Goal: Transaction & Acquisition: Book appointment/travel/reservation

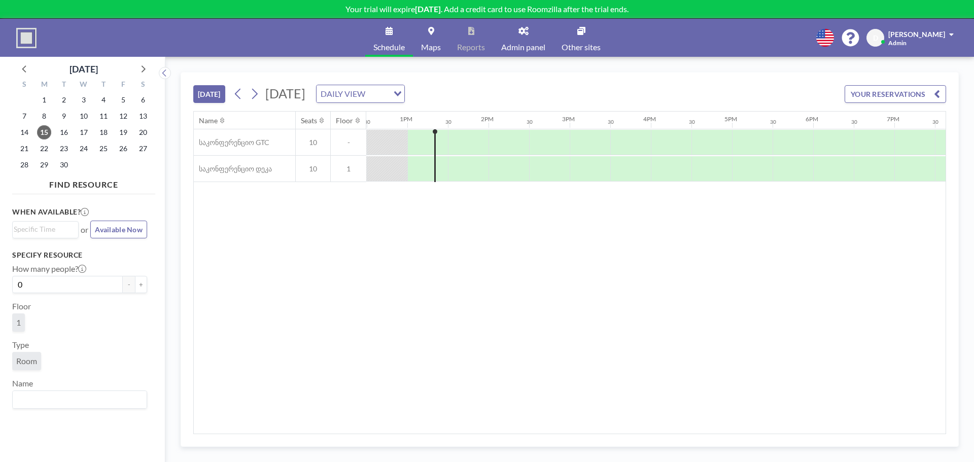
scroll to position [0, 1014]
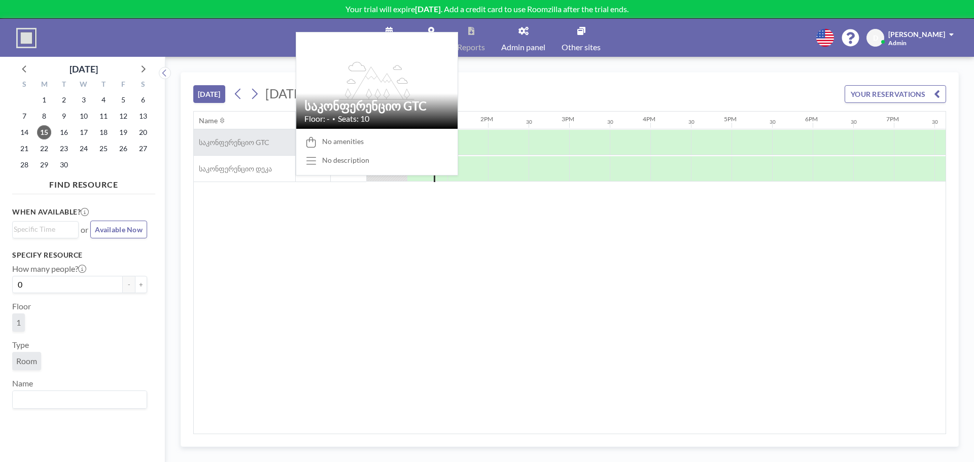
click at [234, 145] on span "საკონფერენციო GTC" at bounding box center [232, 142] width 76 height 9
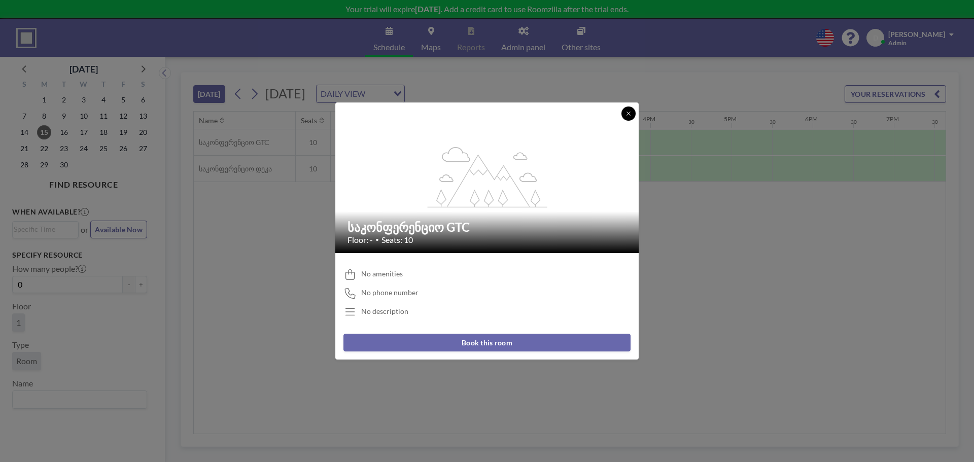
click at [626, 116] on icon at bounding box center [628, 114] width 6 height 6
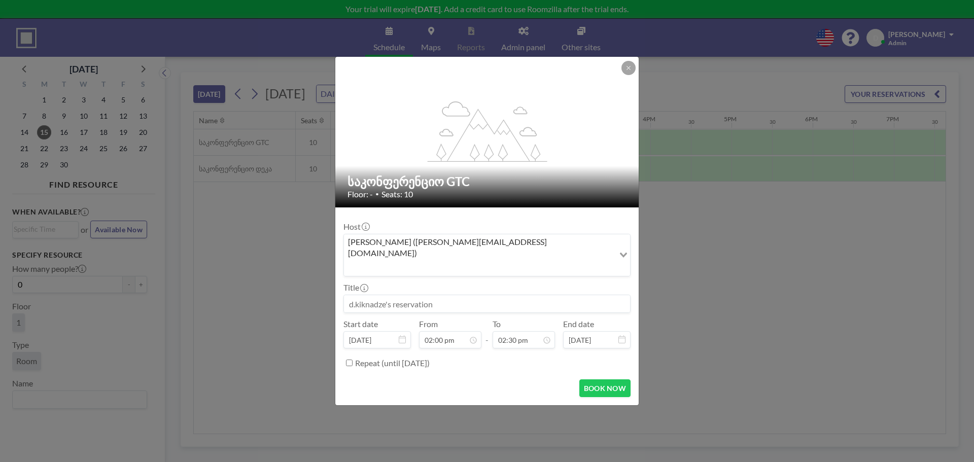
drag, startPoint x: 505, startPoint y: 130, endPoint x: 255, endPoint y: 150, distance: 250.9
click at [255, 150] on div "flex-grow: 1.2; საკონფერენციო GTC Floor: - • Seats: 10 Host d.kiknadze (d.kikna…" at bounding box center [487, 231] width 974 height 462
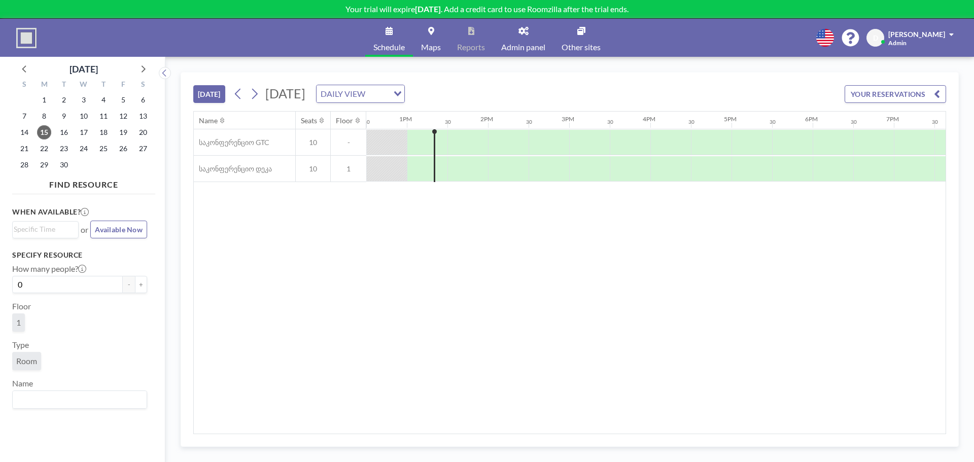
click at [913, 32] on span "[PERSON_NAME]" at bounding box center [916, 34] width 57 height 9
click at [921, 50] on span "Profile" at bounding box center [923, 49] width 21 height 10
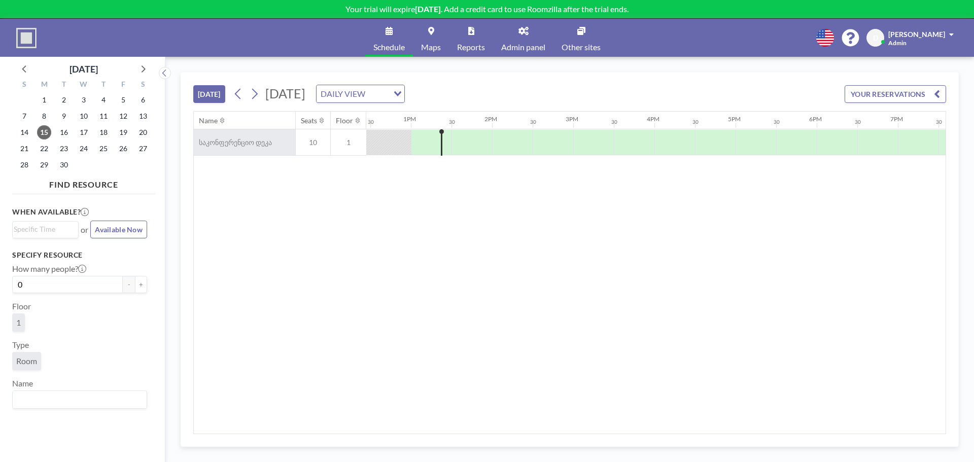
scroll to position [0, 1014]
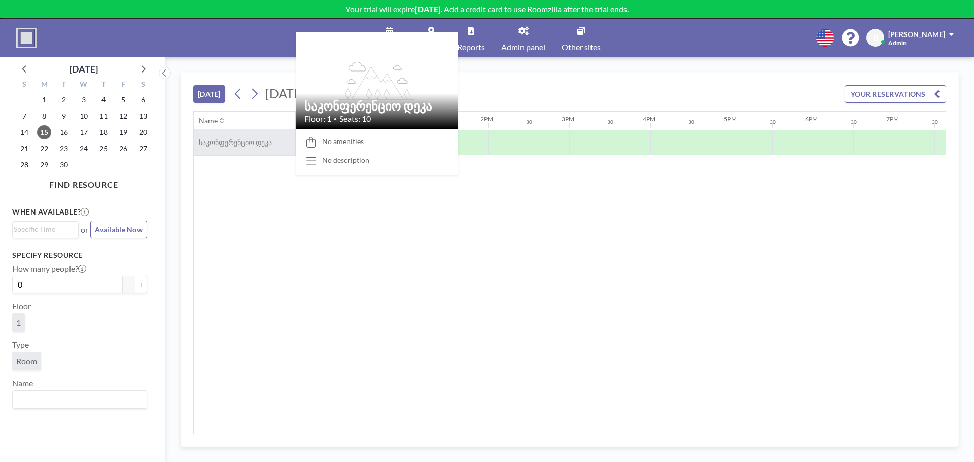
click at [243, 140] on span "საკონფერენციო დეკა" at bounding box center [233, 142] width 78 height 9
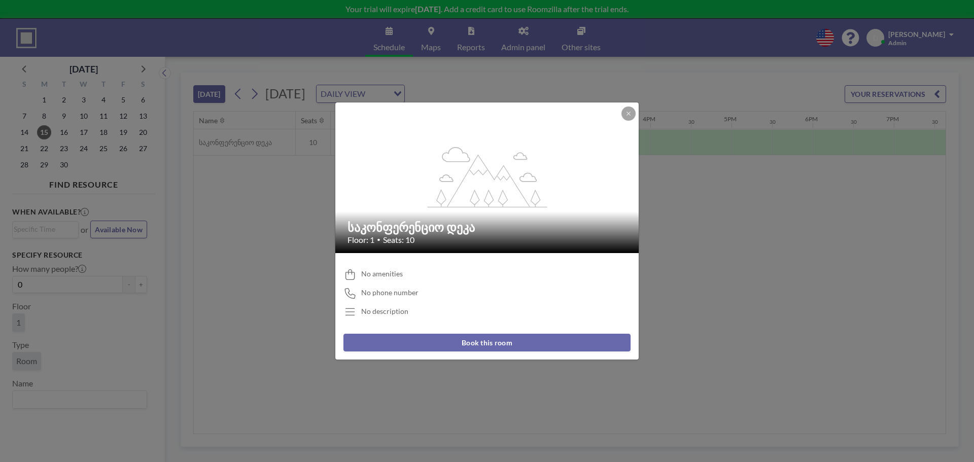
click at [455, 200] on icon "flex-grow: 1.2;" at bounding box center [488, 177] width 122 height 61
click at [377, 265] on div "No amenities No phone number No description" at bounding box center [486, 293] width 287 height 65
click at [384, 269] on span "No amenities" at bounding box center [382, 273] width 42 height 9
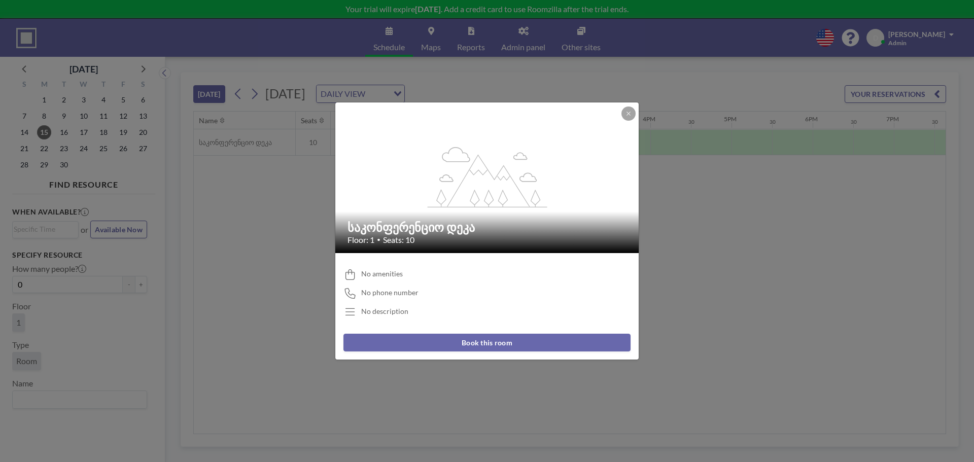
click at [265, 258] on div "flex-grow: 1.2; საკონფერენციო დეკა Floor: 1 • Seats: 10 No amenities No phone n…" at bounding box center [487, 231] width 974 height 462
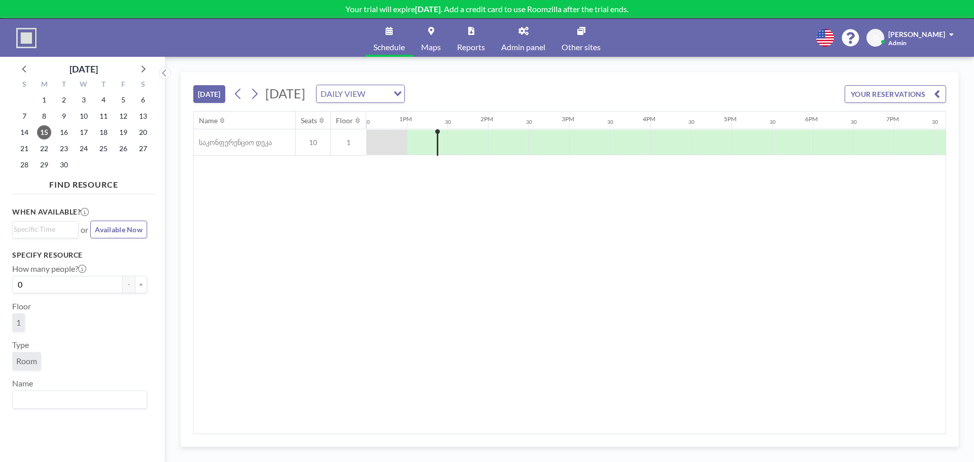
click at [388, 98] on input "Search for option" at bounding box center [377, 93] width 19 height 13
click at [392, 94] on input "Search for option" at bounding box center [355, 93] width 74 height 13
click at [900, 92] on button "YOUR RESERVATIONS" at bounding box center [895, 94] width 101 height 18
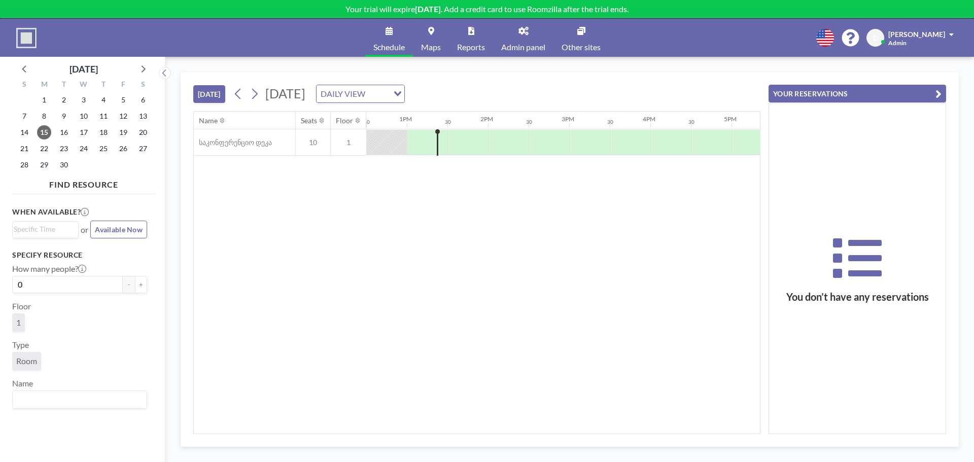
click at [847, 92] on button "YOUR RESERVATIONS" at bounding box center [857, 94] width 178 height 18
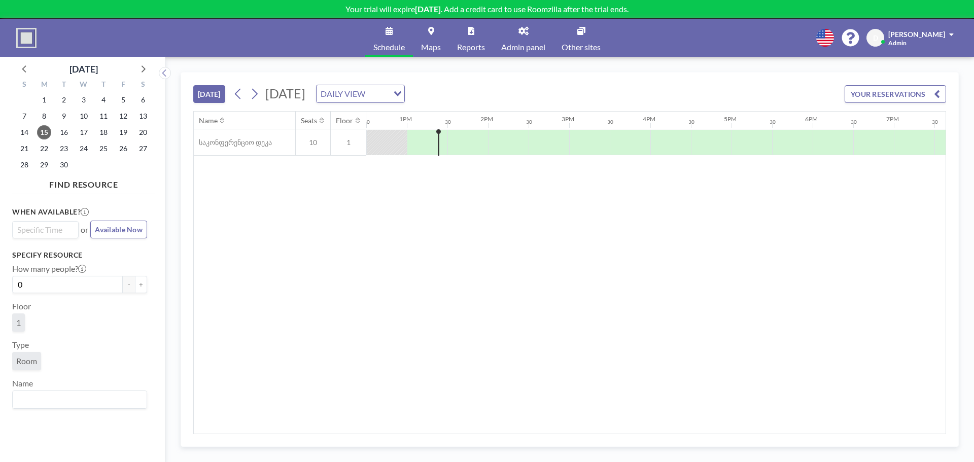
click at [46, 227] on input "Search for option" at bounding box center [43, 230] width 59 height 12
click at [42, 274] on li "2:30 pm" at bounding box center [45, 280] width 64 height 16
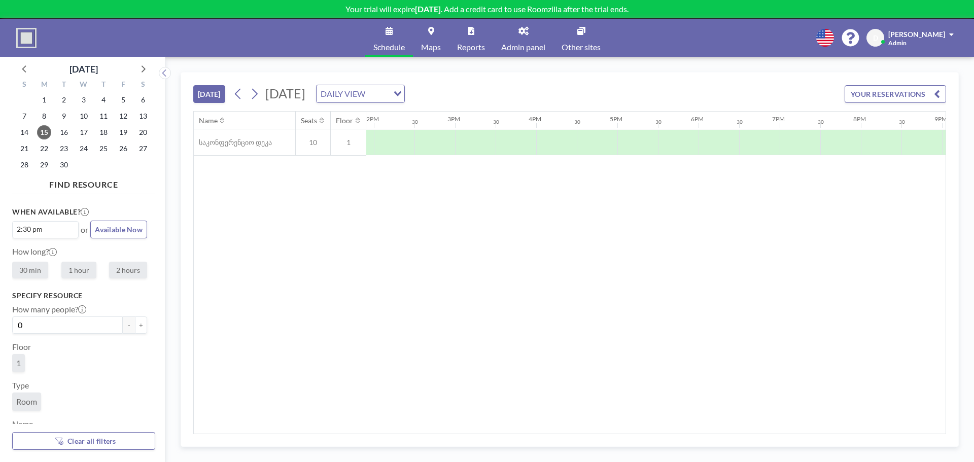
scroll to position [0, 1136]
click at [33, 270] on label "30 min" at bounding box center [30, 270] width 36 height 17
radio input "true"
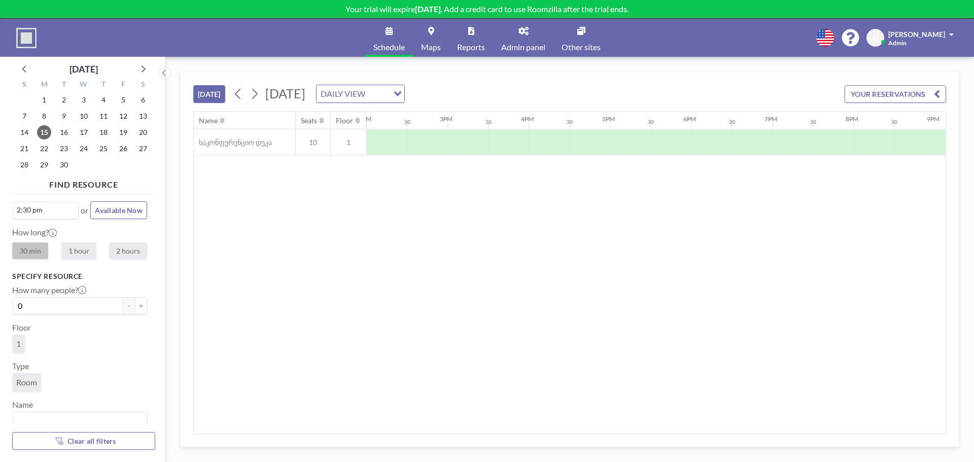
scroll to position [29, 0]
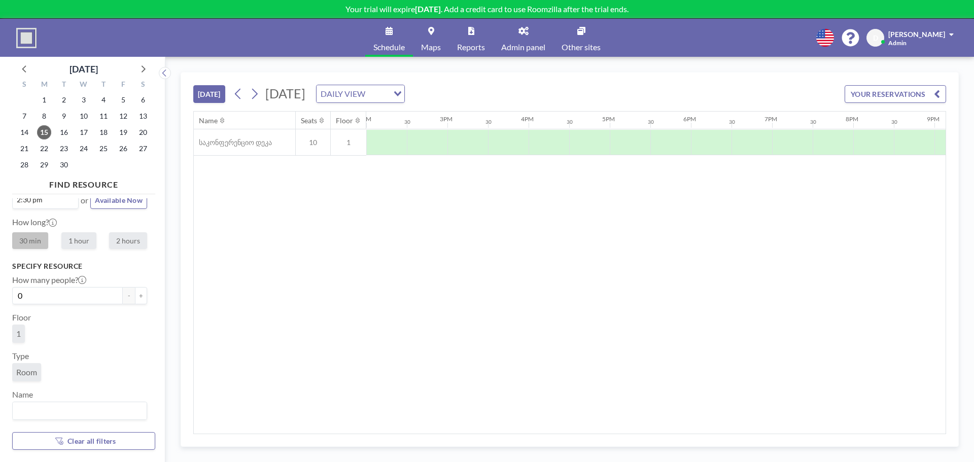
click at [20, 328] on span "1" at bounding box center [18, 334] width 13 height 18
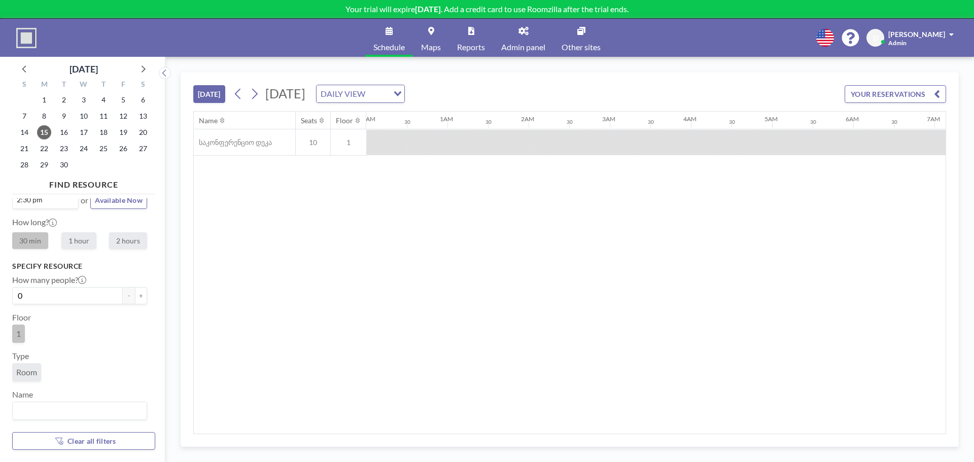
click at [22, 364] on span "Room" at bounding box center [26, 372] width 29 height 18
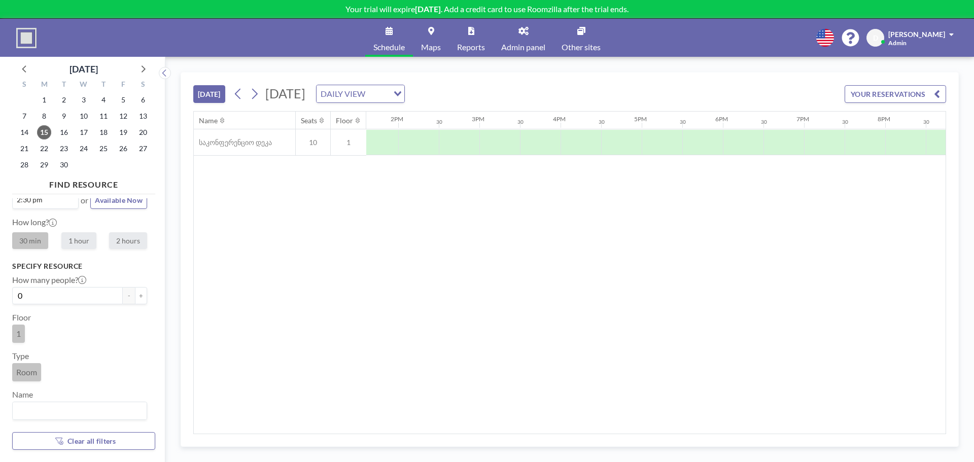
scroll to position [0, 1136]
click at [72, 404] on input "Search for option" at bounding box center [77, 410] width 127 height 13
click at [82, 391] on li "საკონფერენციო დეკა" at bounding box center [79, 393] width 133 height 15
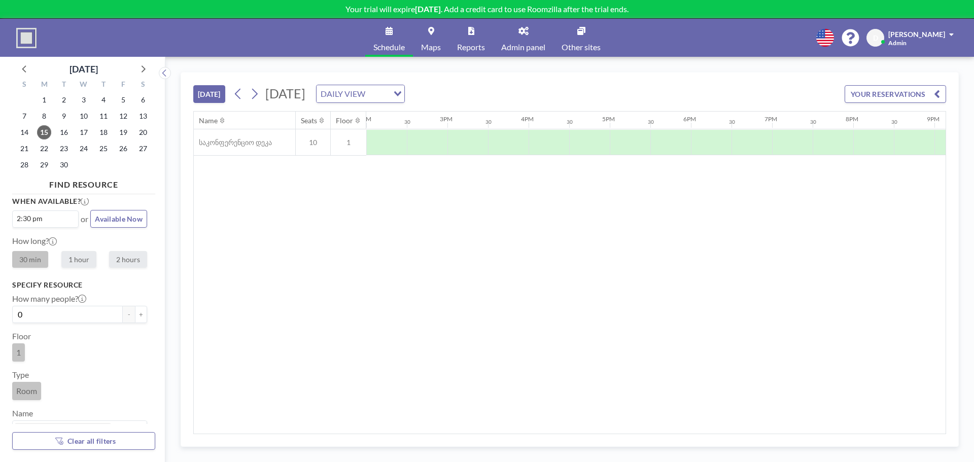
scroll to position [0, 0]
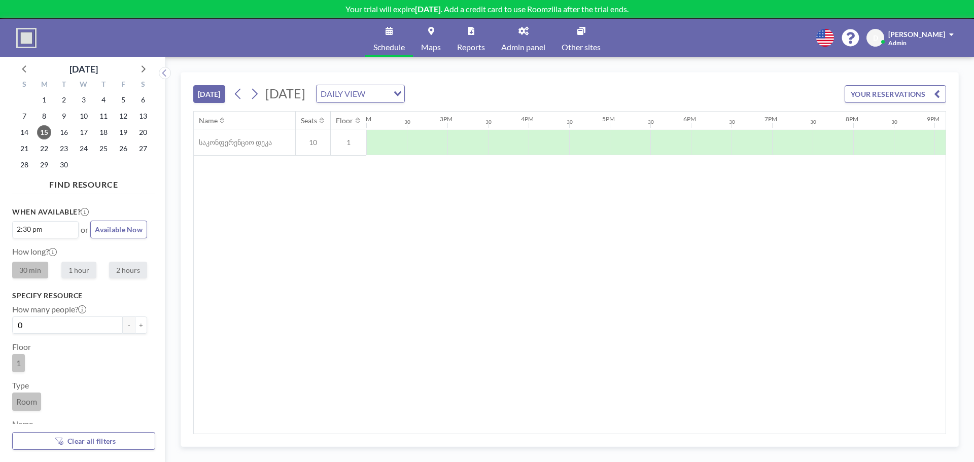
click at [40, 36] on div "Schedule Maps Reports Admin panel Other sites English Polski 日本語 Española D d.k…" at bounding box center [487, 38] width 974 height 38
click at [23, 38] on img at bounding box center [26, 38] width 20 height 20
click at [834, 33] on icon at bounding box center [825, 38] width 18 height 18
click at [840, 272] on div at bounding box center [487, 231] width 974 height 462
click at [859, 44] on icon at bounding box center [850, 37] width 17 height 17
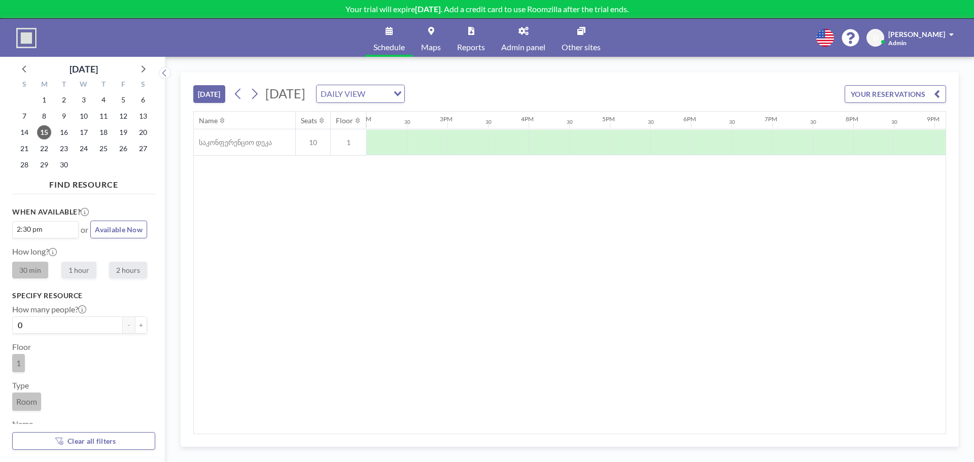
click at [218, 255] on div "Name Seats Floor 12AM 30 1AM 30 2AM 30 3AM 30 4AM 30 5AM 30 6AM 30 7AM 30 8AM 3…" at bounding box center [570, 273] width 752 height 322
click at [522, 37] on link "Admin panel" at bounding box center [523, 38] width 60 height 38
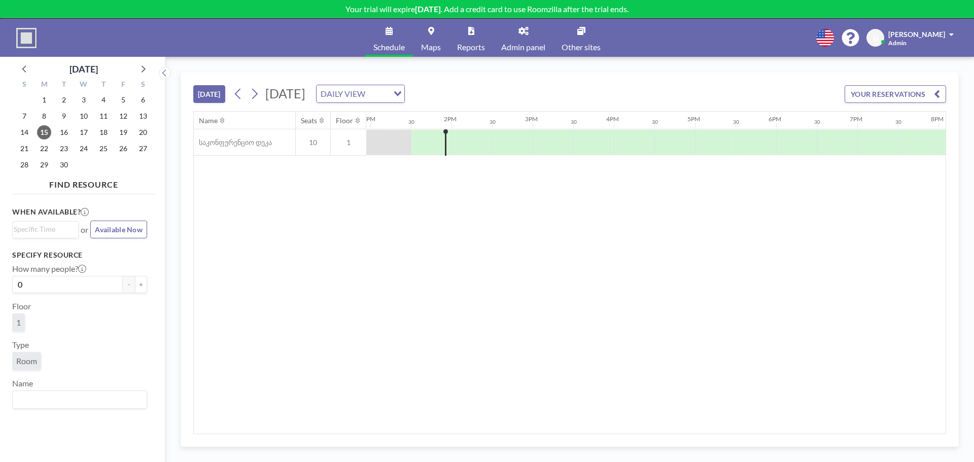
scroll to position [0, 1055]
click at [464, 150] on div at bounding box center [467, 142] width 41 height 25
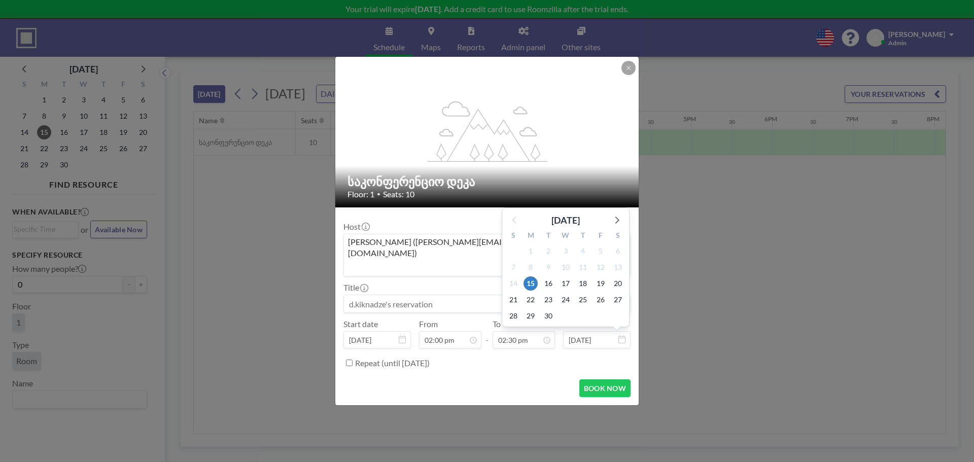
scroll to position [523, 0]
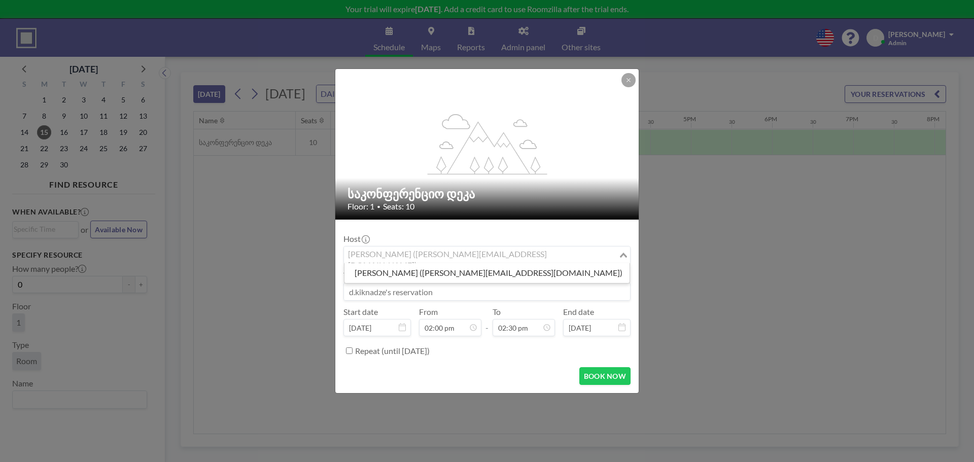
click at [487, 254] on input "Search for option" at bounding box center [481, 255] width 272 height 13
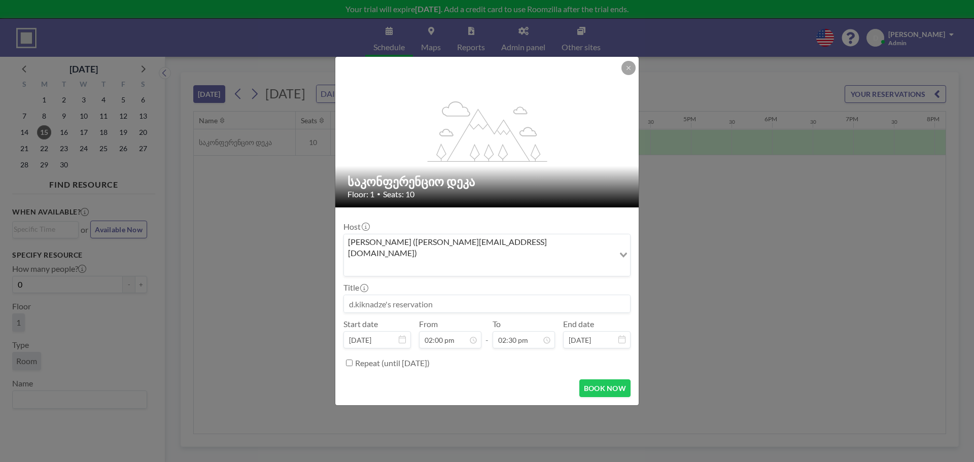
click at [436, 298] on input at bounding box center [487, 303] width 286 height 17
type input "ტესტ"
click at [456, 217] on div "02:00 pm" at bounding box center [478, 226] width 119 height 18
click at [601, 379] on button "BOOK NOW" at bounding box center [604, 388] width 51 height 18
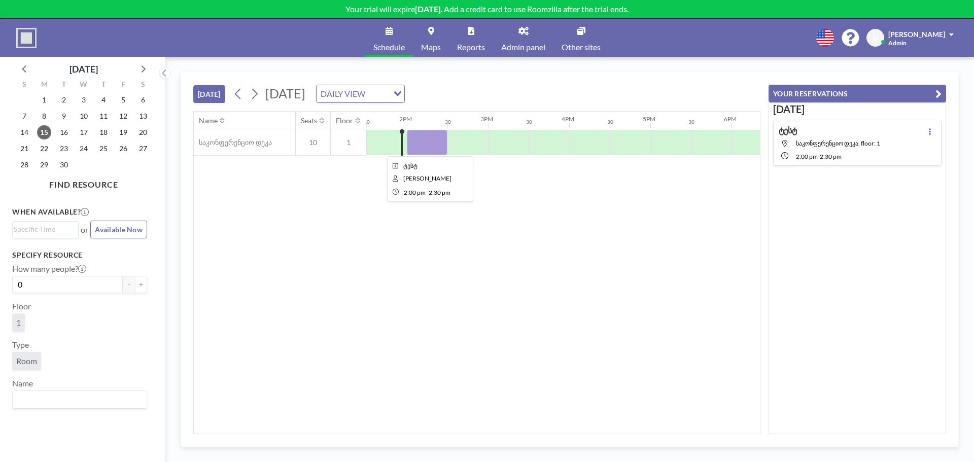
click at [418, 144] on div at bounding box center [427, 142] width 41 height 25
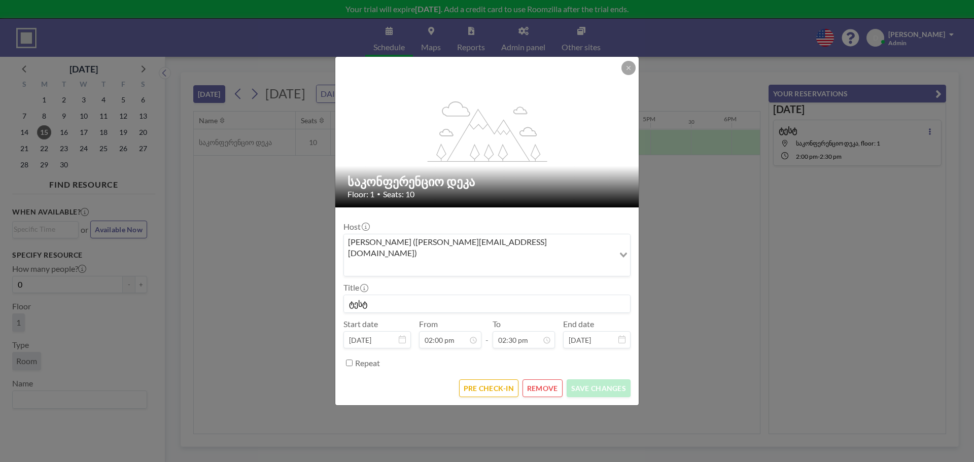
scroll to position [523, 0]
click at [627, 75] on button at bounding box center [628, 68] width 14 height 14
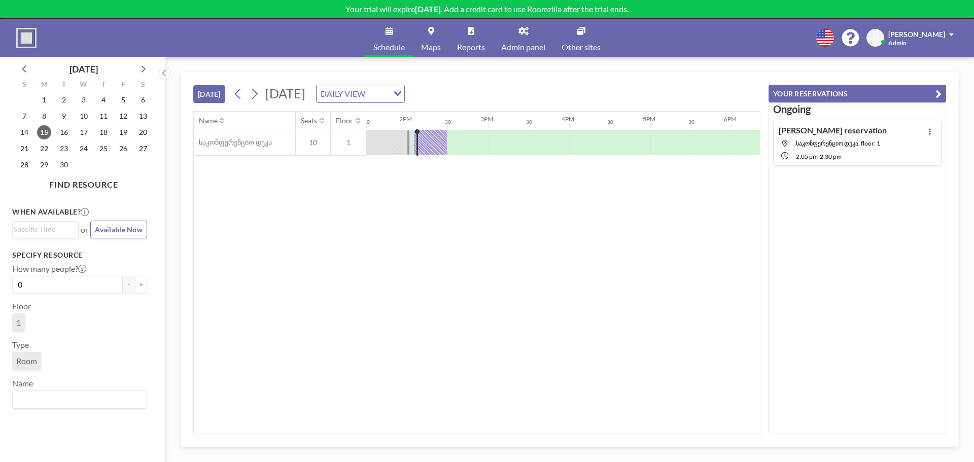
click at [529, 28] on link "Admin panel" at bounding box center [523, 38] width 60 height 38
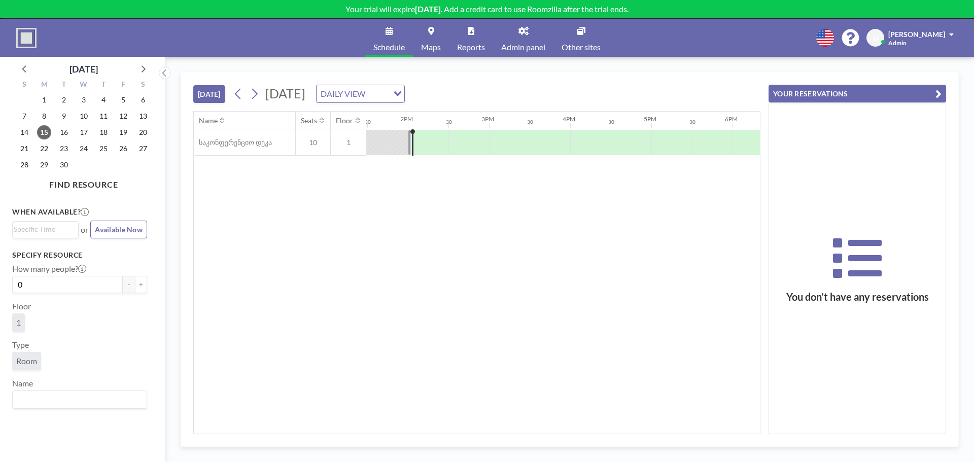
scroll to position [0, 1096]
click at [378, 136] on div at bounding box center [386, 142] width 41 height 25
click at [392, 146] on div at bounding box center [386, 142] width 41 height 25
click at [392, 137] on div at bounding box center [386, 142] width 41 height 25
click at [66, 286] on input "0" at bounding box center [67, 284] width 111 height 17
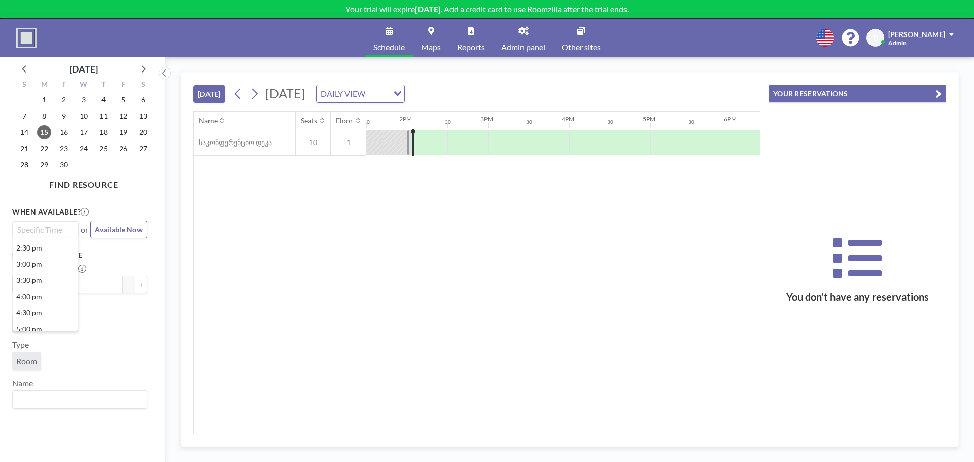
click at [36, 226] on input "Search for option" at bounding box center [43, 230] width 59 height 12
click at [300, 234] on div "Name Seats Floor 12AM 30 1AM 30 2AM 30 3AM 30 4AM 30 5AM 30 6AM 30 7AM 30 8AM 3…" at bounding box center [477, 273] width 566 height 322
click at [212, 91] on button "[DATE]" at bounding box center [209, 94] width 32 height 18
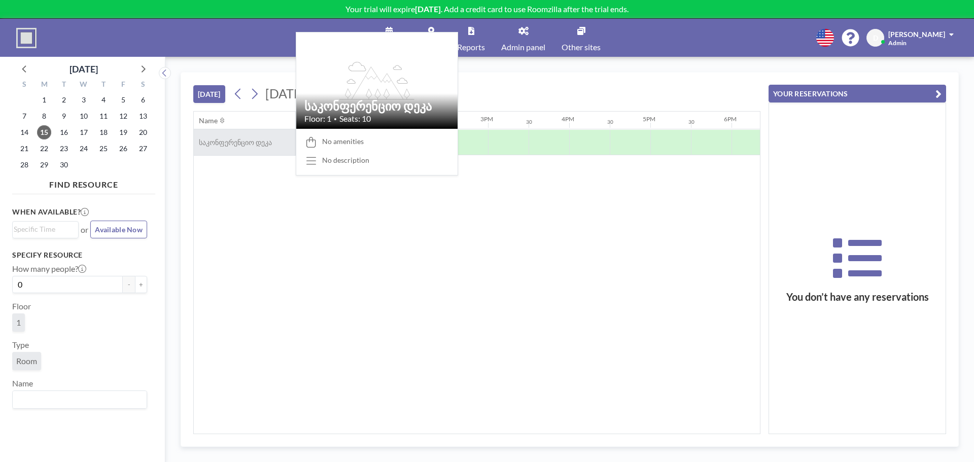
click at [254, 142] on span "საკონფერენციო დეკა" at bounding box center [233, 142] width 78 height 9
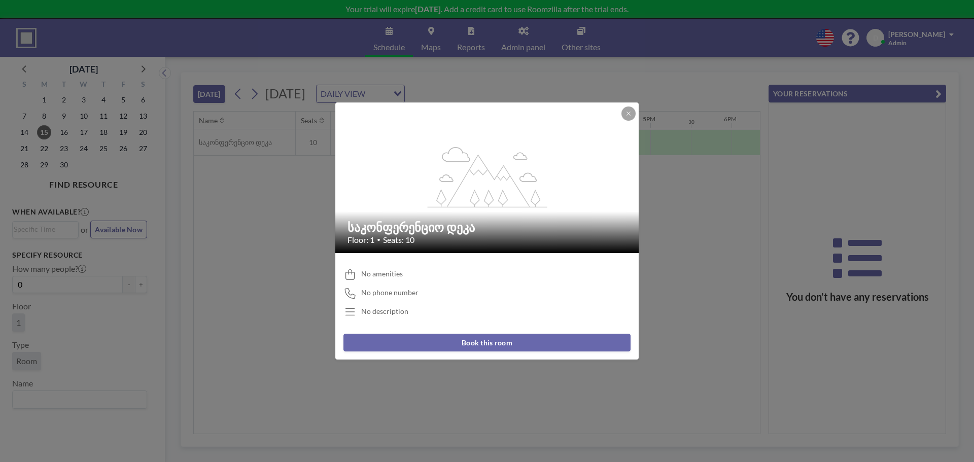
click at [480, 348] on button "Book this room" at bounding box center [486, 343] width 287 height 18
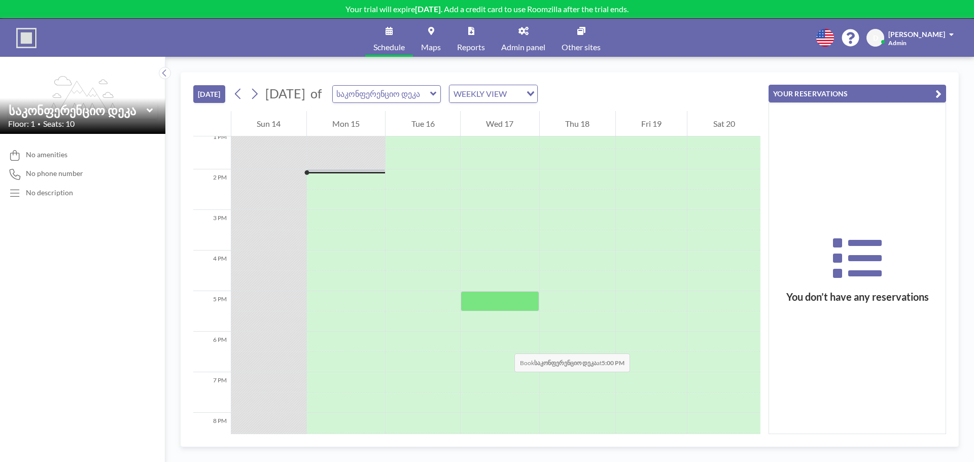
scroll to position [548, 0]
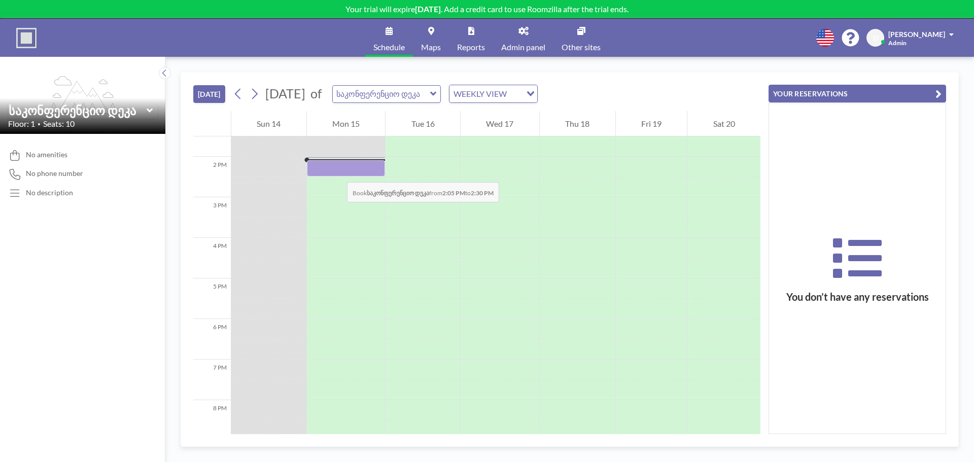
click at [337, 172] on div at bounding box center [346, 168] width 79 height 16
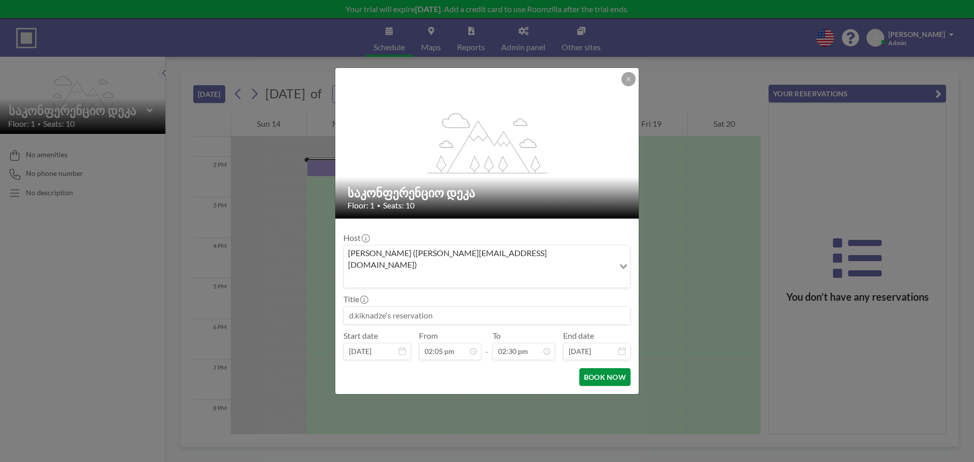
click at [612, 369] on button "BOOK NOW" at bounding box center [604, 377] width 51 height 18
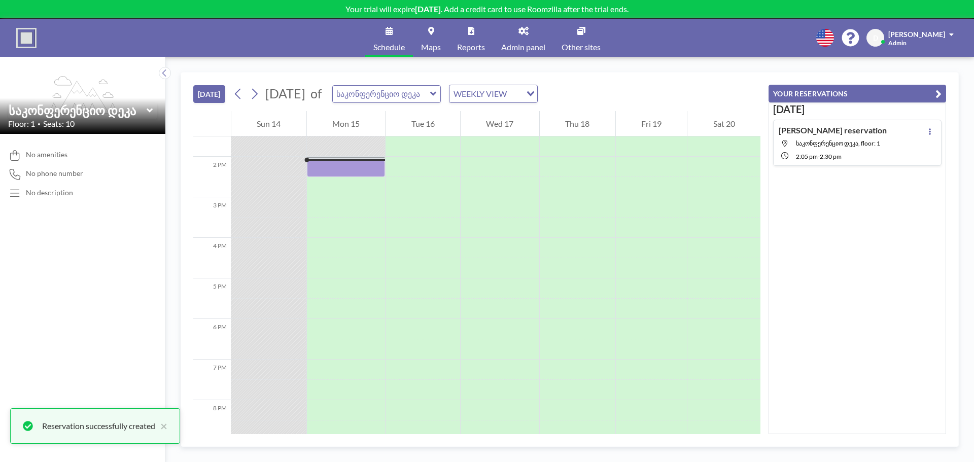
click at [911, 208] on div "Today d.kiknadze's reservation საკონფერენციო დეკა, floor: 1 2:05 PM - 2:30 PM" at bounding box center [857, 268] width 178 height 332
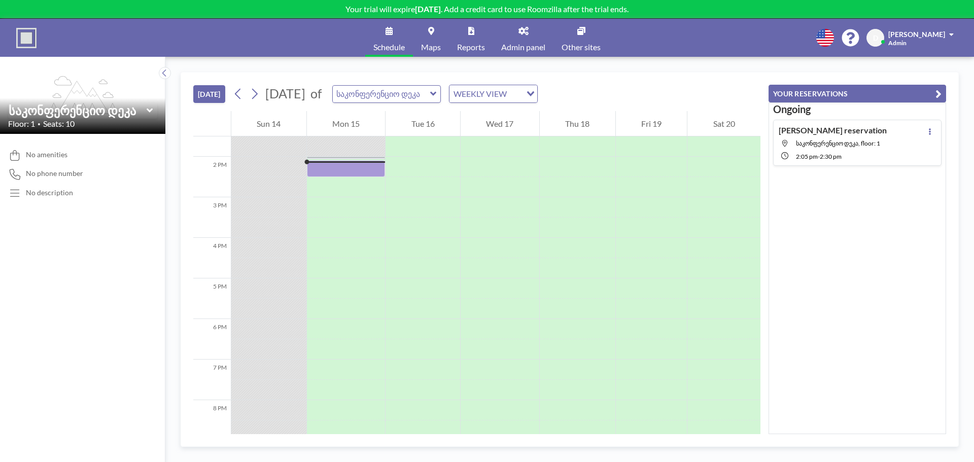
click at [23, 37] on img at bounding box center [26, 38] width 20 height 20
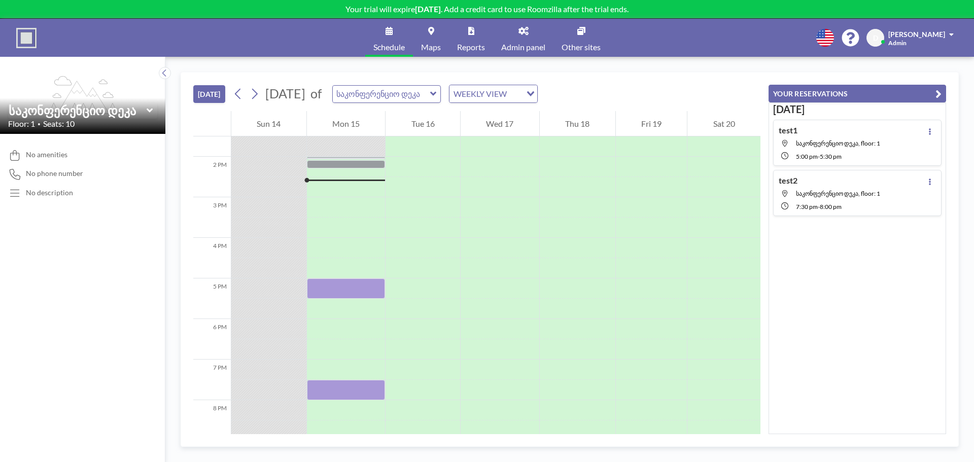
click at [389, 29] on icon at bounding box center [389, 31] width 7 height 8
click at [43, 37] on div "Schedule Maps Reports Admin panel Other sites English Polski 日本語 Española D d.k…" at bounding box center [487, 38] width 974 height 38
click at [30, 37] on img at bounding box center [26, 38] width 20 height 20
click at [24, 39] on img at bounding box center [26, 38] width 20 height 20
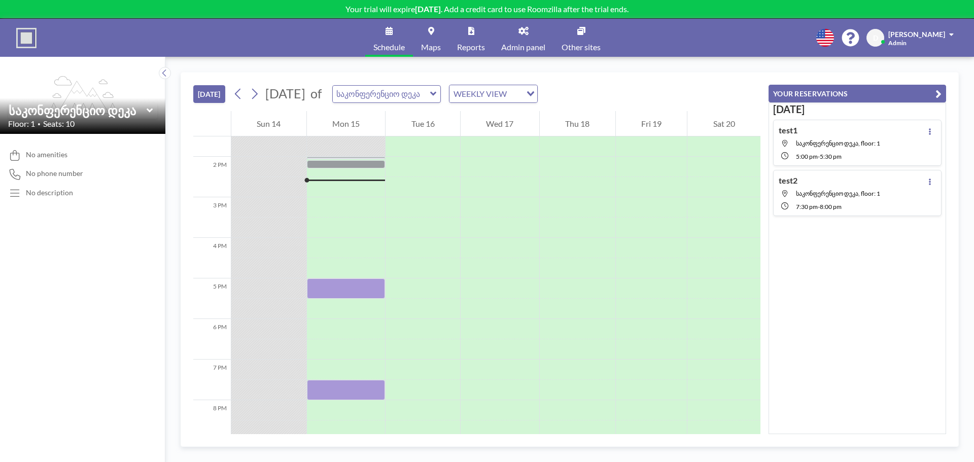
click at [24, 39] on img at bounding box center [26, 38] width 20 height 20
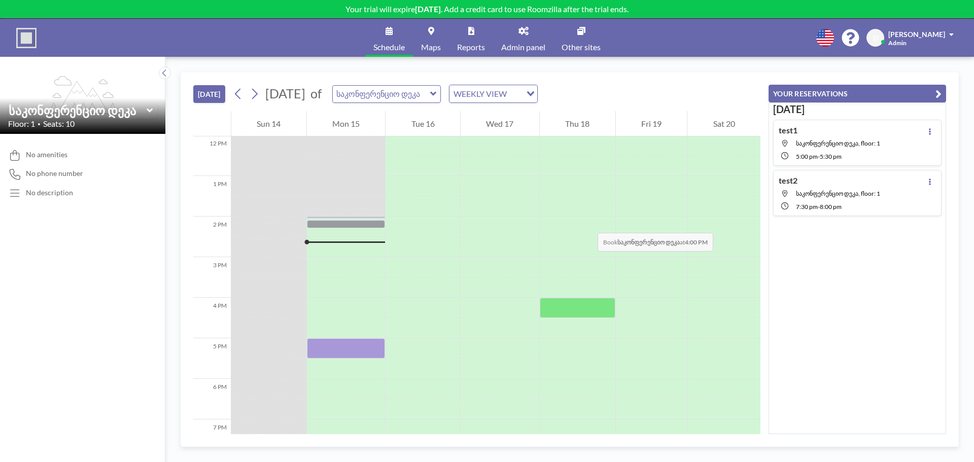
scroll to position [428, 0]
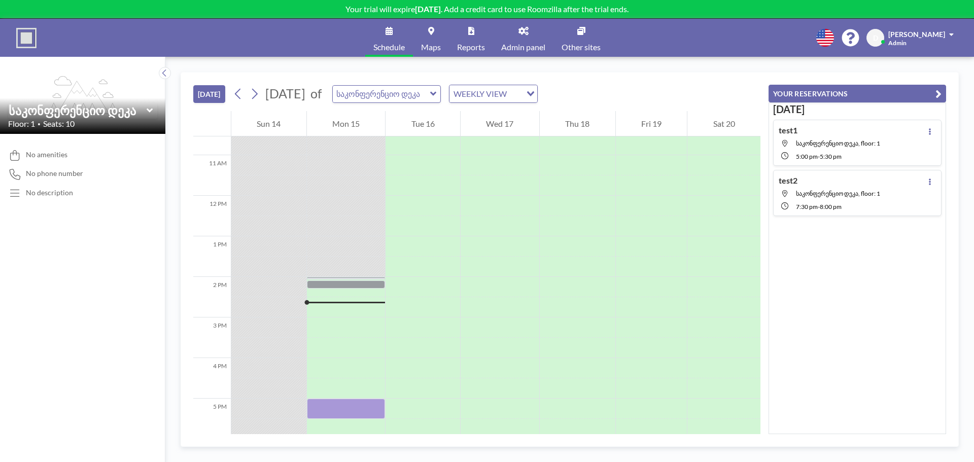
click at [207, 93] on button "[DATE]" at bounding box center [209, 94] width 32 height 18
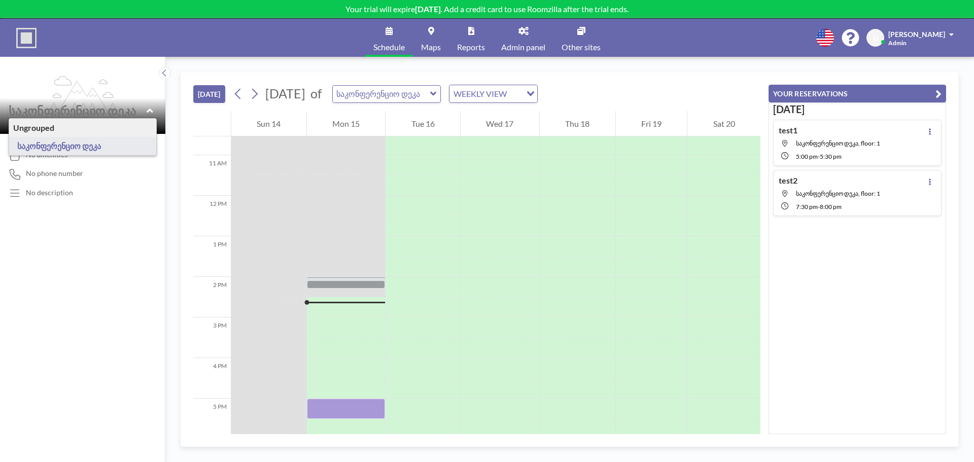
click at [105, 113] on input "text" at bounding box center [78, 110] width 138 height 15
type input "საკონფერენციო დეკა"
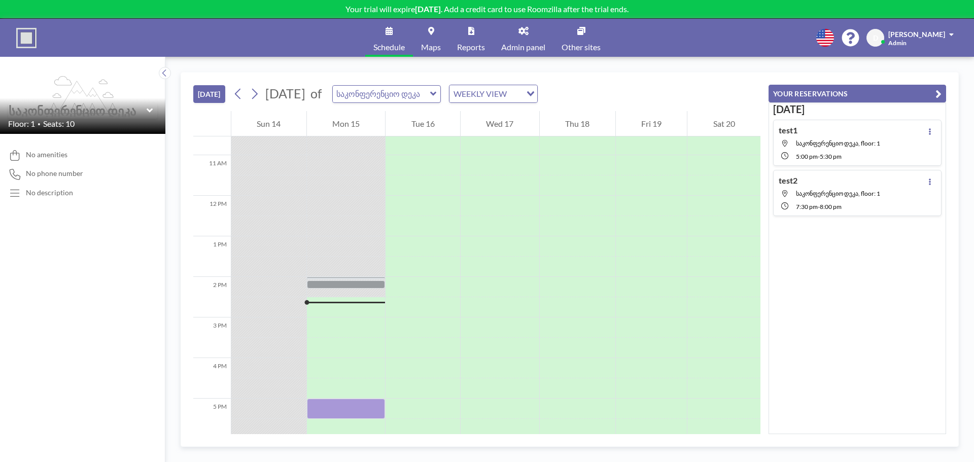
click at [58, 113] on input "text" at bounding box center [78, 110] width 138 height 15
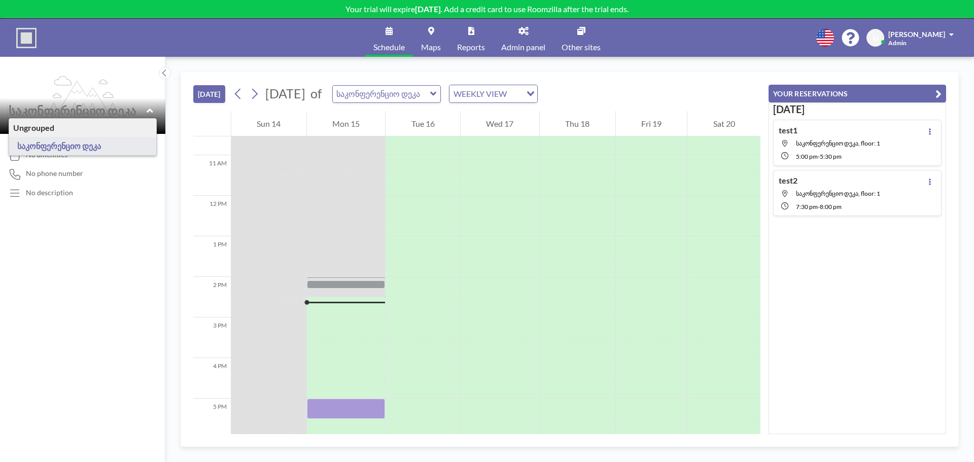
type input "საკონფერენციო დეკა"
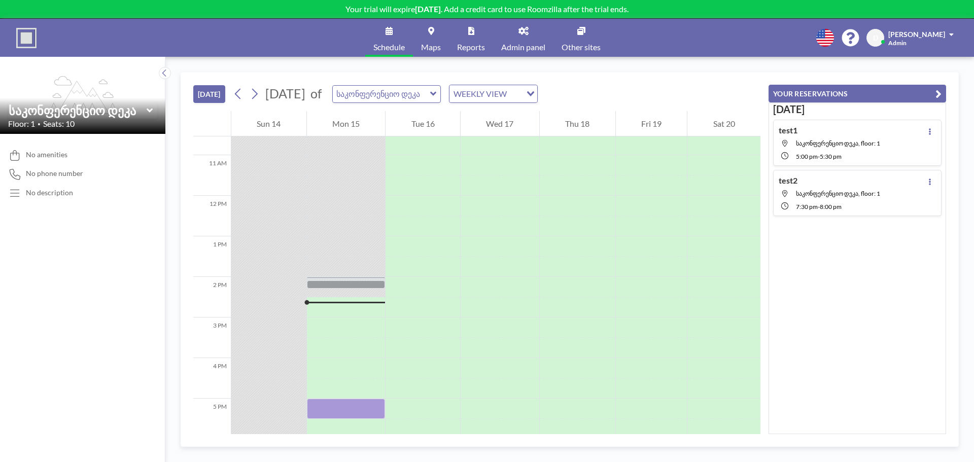
click at [55, 181] on div "No amenities No phone number No description" at bounding box center [82, 298] width 165 height 328
click at [65, 252] on div "No amenities No phone number No description" at bounding box center [82, 298] width 165 height 328
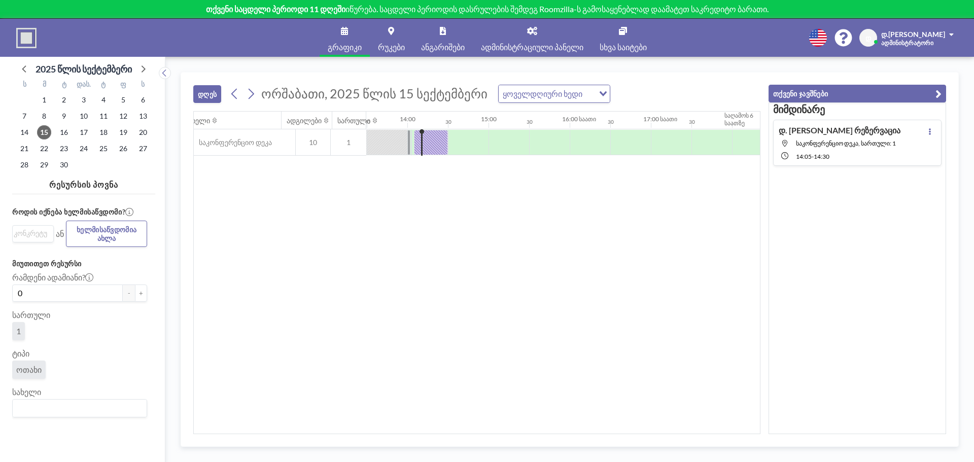
scroll to position [0, 1096]
click at [928, 49] on div "გრაფიკი რუკები ანგარიშები ადმინისტრაციული პანელი სხვა საიტები ინგლისური პოლონურ…" at bounding box center [487, 38] width 974 height 38
click at [929, 40] on font "ადმინისტრატორი" at bounding box center [907, 43] width 52 height 8
click at [928, 51] on font "პროფილი" at bounding box center [923, 48] width 36 height 9
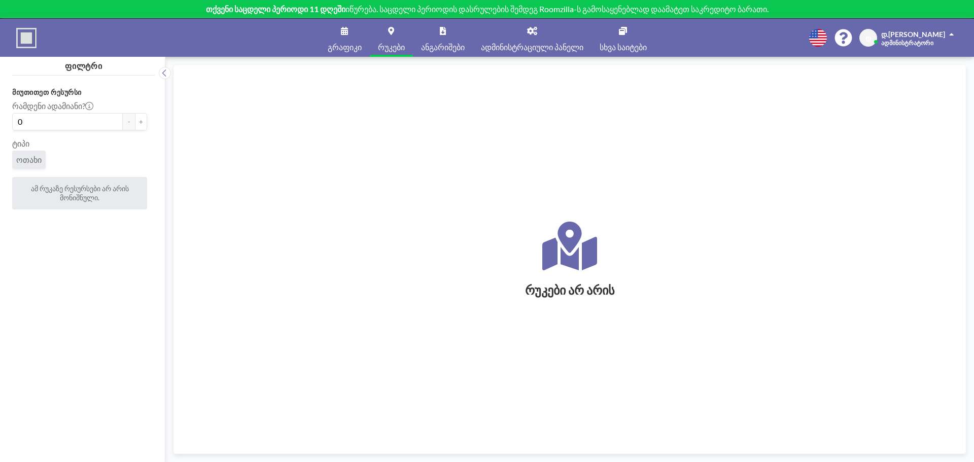
click at [348, 39] on link "გრაფიკი" at bounding box center [345, 38] width 50 height 38
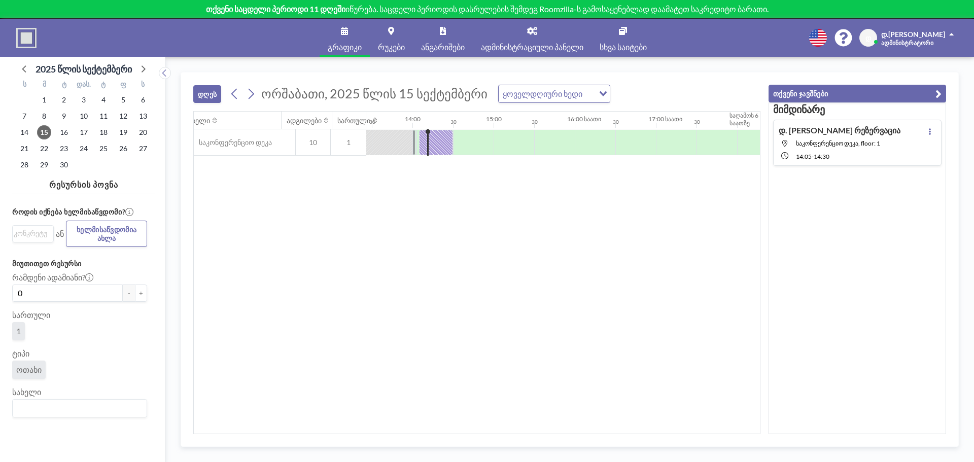
scroll to position [0, 1096]
click at [556, 87] on div "ყოველდღიური ხედი" at bounding box center [546, 92] width 95 height 15
click at [550, 124] on font "ყოველკვირეული ხედი" at bounding box center [541, 126] width 87 height 10
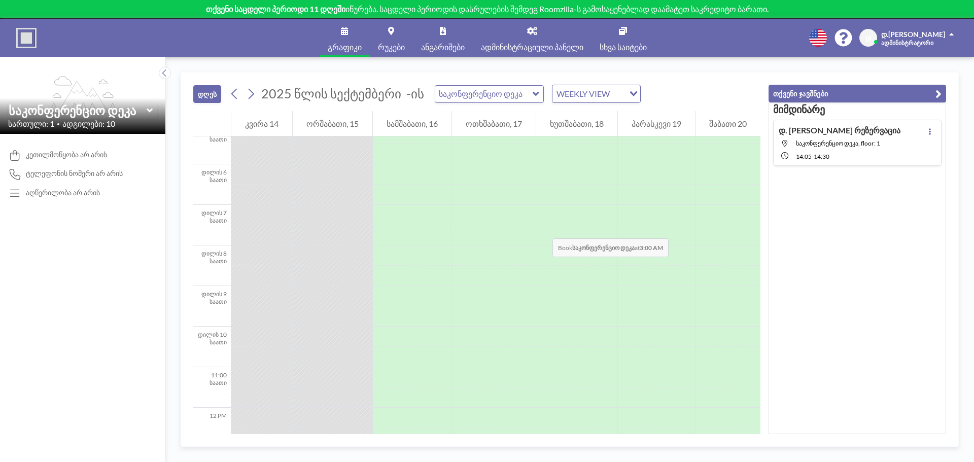
scroll to position [22, 0]
click at [588, 85] on div "WEEKLY VIEW იტვირთება..." at bounding box center [596, 94] width 89 height 18
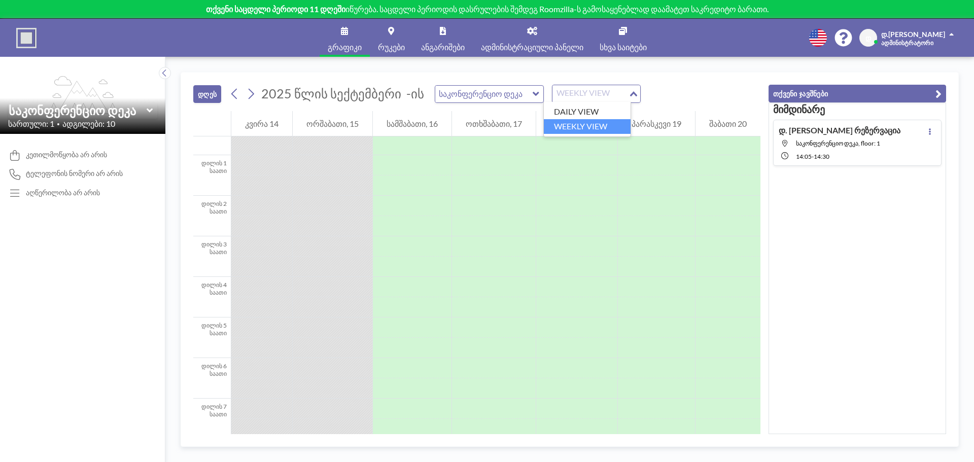
click at [584, 91] on div "WEEKLY VIEW" at bounding box center [590, 92] width 76 height 15
click at [577, 112] on font "ყოველდღიური ხედი" at bounding box center [594, 112] width 80 height 10
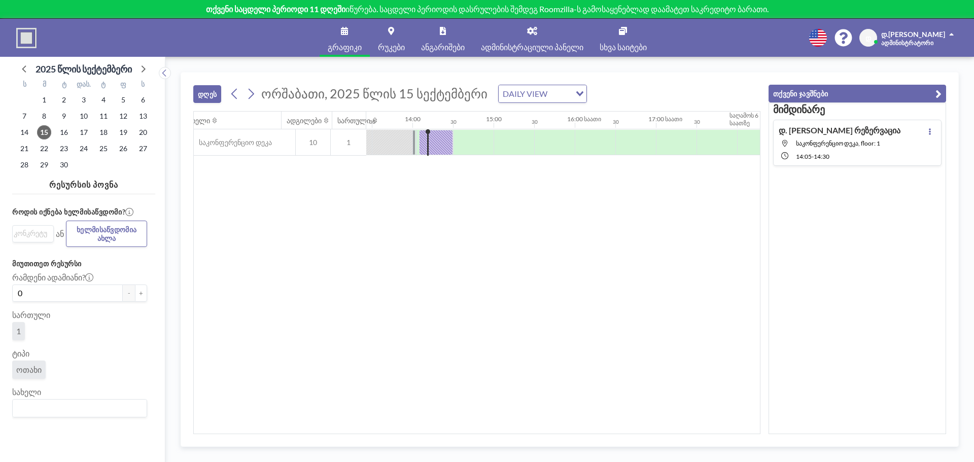
scroll to position [0, 1096]
click at [66, 415] on input "ვარიანტის ძიება" at bounding box center [77, 408] width 127 height 13
click at [79, 394] on font "საკონფერენციო დეკა" at bounding box center [65, 390] width 84 height 10
drag, startPoint x: 590, startPoint y: 427, endPoint x: 653, endPoint y: 431, distance: 63.0
click at [653, 431] on div "სახელი ადგილები სართული 12:00 30 დილის 1 საათი 30 დილის 2 საათი 30 დილის 3 საათ…" at bounding box center [477, 273] width 566 height 322
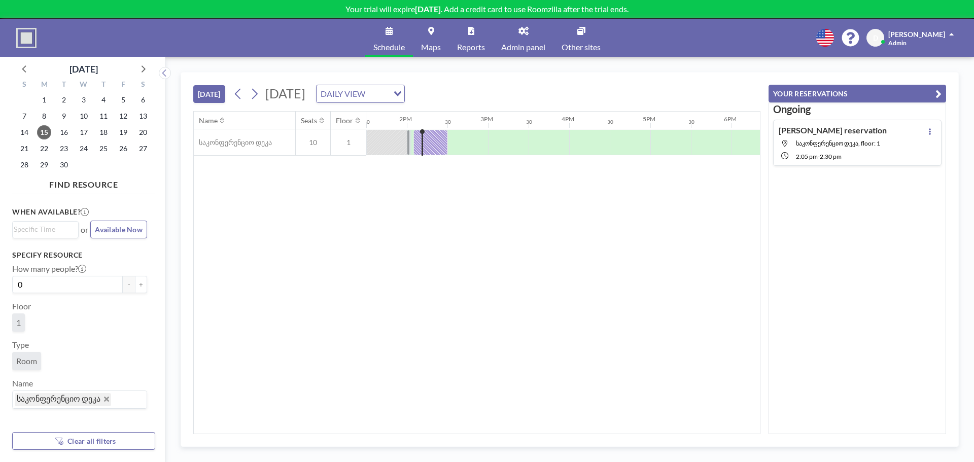
click at [618, 278] on div "Name Seats Floor 12AM 30 1AM 30 2AM 30 3AM 30 4AM 30 5AM 30 6AM 30 7AM 30 8AM 3…" at bounding box center [477, 273] width 566 height 322
click at [437, 32] on link "Maps" at bounding box center [431, 38] width 36 height 38
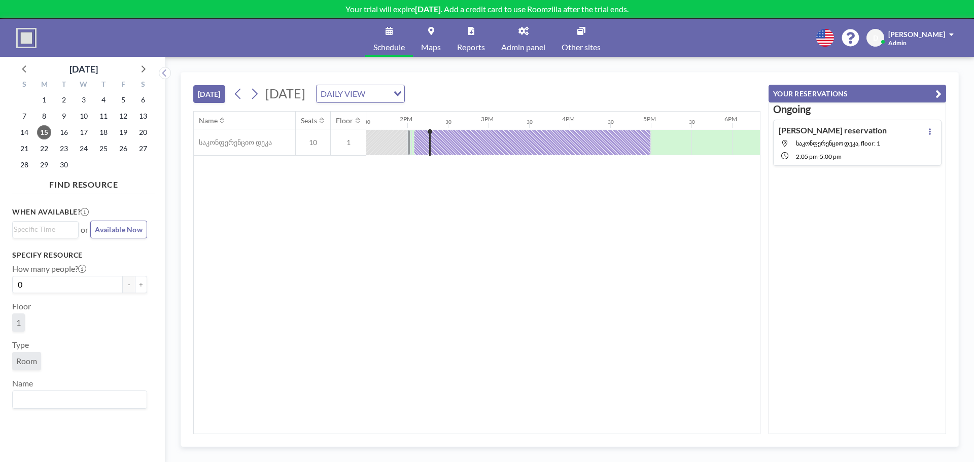
scroll to position [0, 1096]
click at [618, 139] on div at bounding box center [531, 142] width 237 height 25
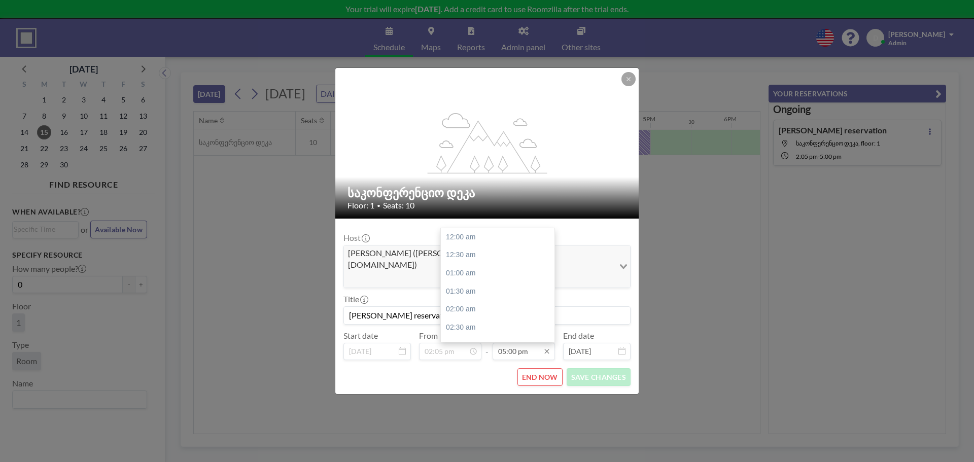
scroll to position [614, 0]
click at [629, 81] on icon at bounding box center [628, 79] width 4 height 4
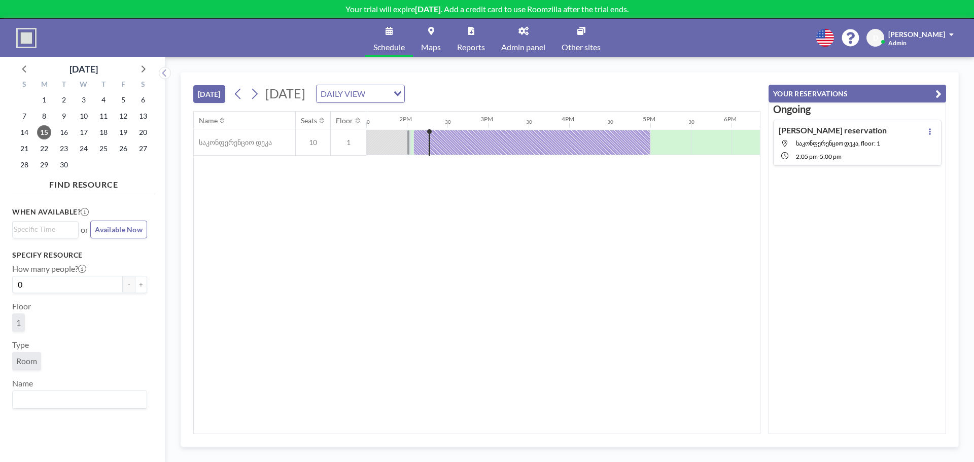
click at [836, 145] on span "საკონფერენციო დეკა, floor: 1" at bounding box center [838, 143] width 84 height 8
click at [40, 407] on div "Loading..." at bounding box center [80, 399] width 134 height 17
click at [428, 242] on div "Name Seats Floor 12AM 30 1AM 30 2AM 30 3AM 30 4AM 30 5AM 30 6AM 30 7AM 30 8AM 3…" at bounding box center [477, 273] width 566 height 322
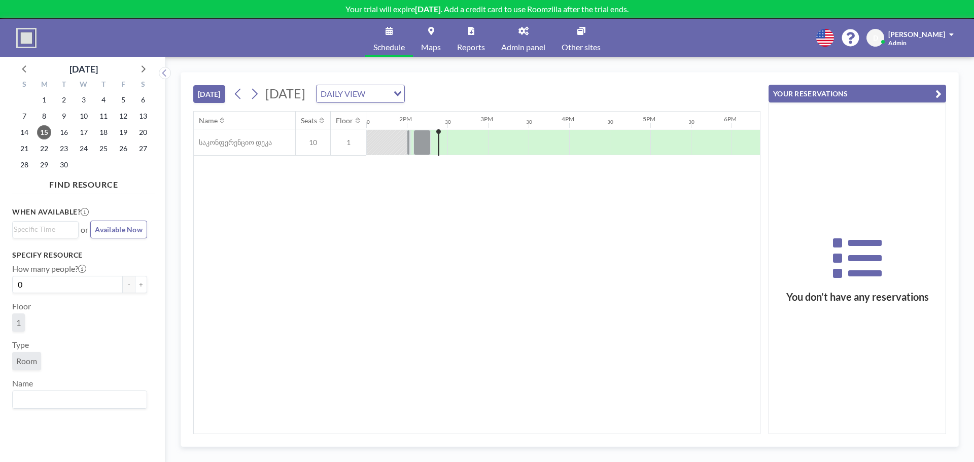
drag, startPoint x: 276, startPoint y: 230, endPoint x: 259, endPoint y: 182, distance: 51.7
click at [276, 230] on div "Name Seats Floor 12AM 30 1AM 30 2AM 30 3AM 30 4AM 30 5AM 30 6AM 30 7AM 30 8AM 3…" at bounding box center [477, 273] width 566 height 322
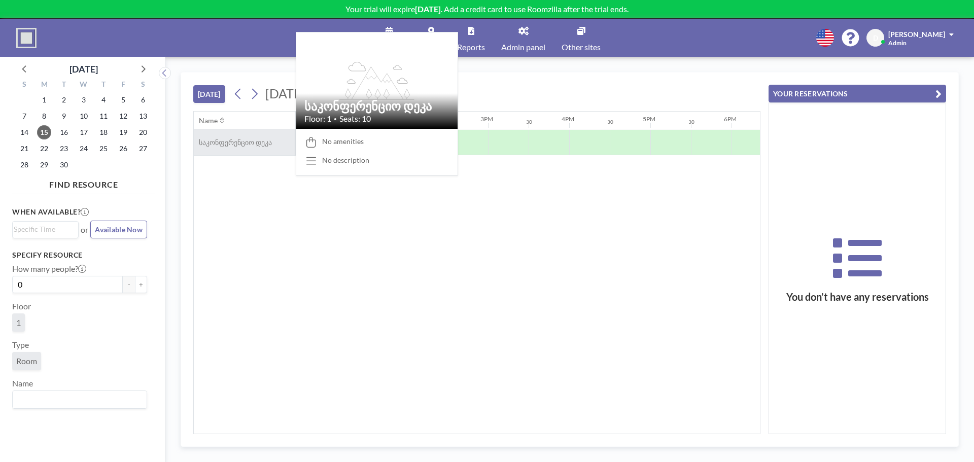
click at [259, 147] on div "საკონფერენციო დეკა" at bounding box center [244, 142] width 101 height 26
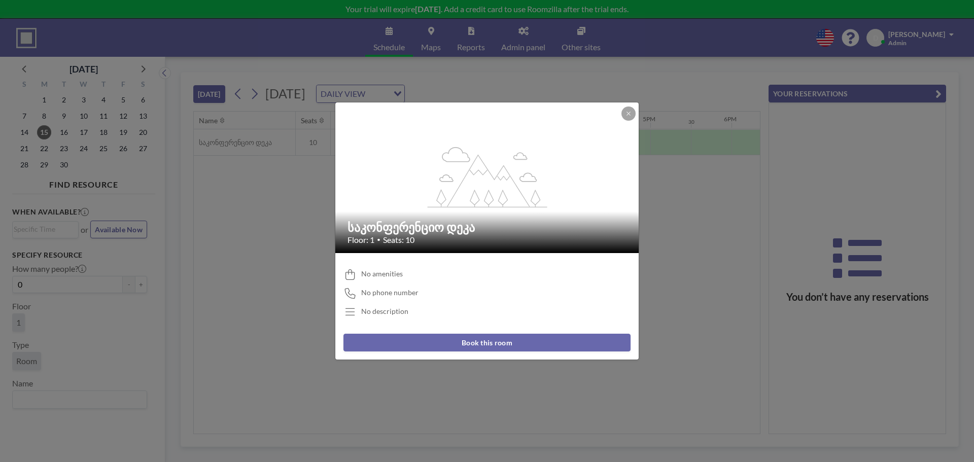
click at [204, 205] on div "flex-grow: 1.2; საკონფერენციო დეკა Floor: 1 • Seats: 10 No amenities No phone n…" at bounding box center [487, 231] width 974 height 462
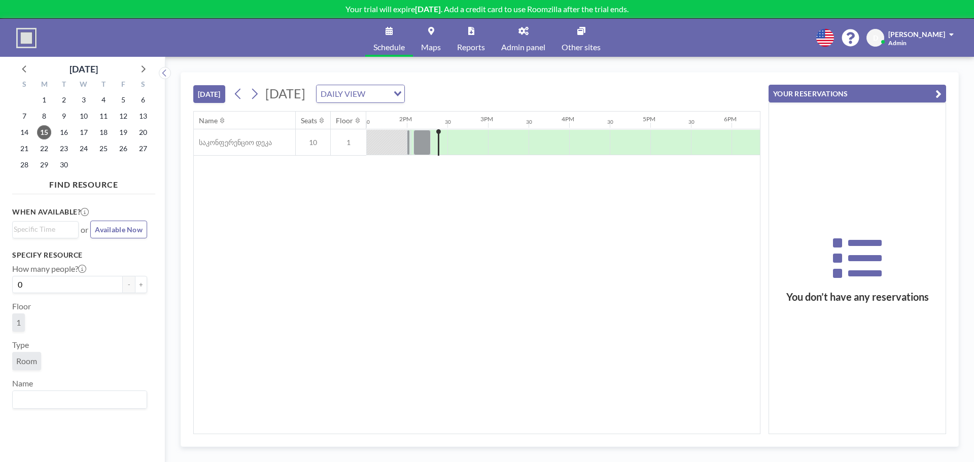
click at [518, 43] on span "Admin panel" at bounding box center [523, 47] width 44 height 8
click at [492, 208] on div "Name Seats Floor 12AM 30 1AM 30 2AM 30 3AM 30 4AM 30 5AM 30 6AM 30 7AM 30 8AM 3…" at bounding box center [477, 273] width 566 height 322
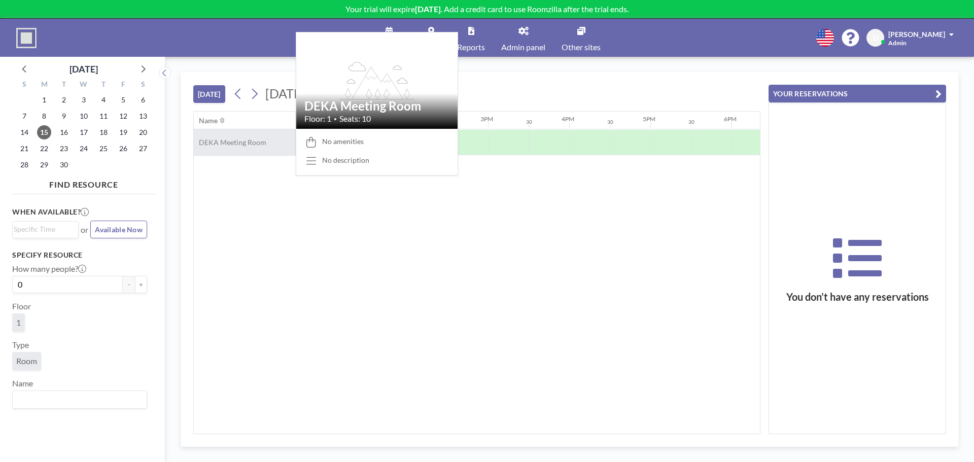
click at [219, 146] on span "DEKA Meeting Room" at bounding box center [230, 142] width 73 height 9
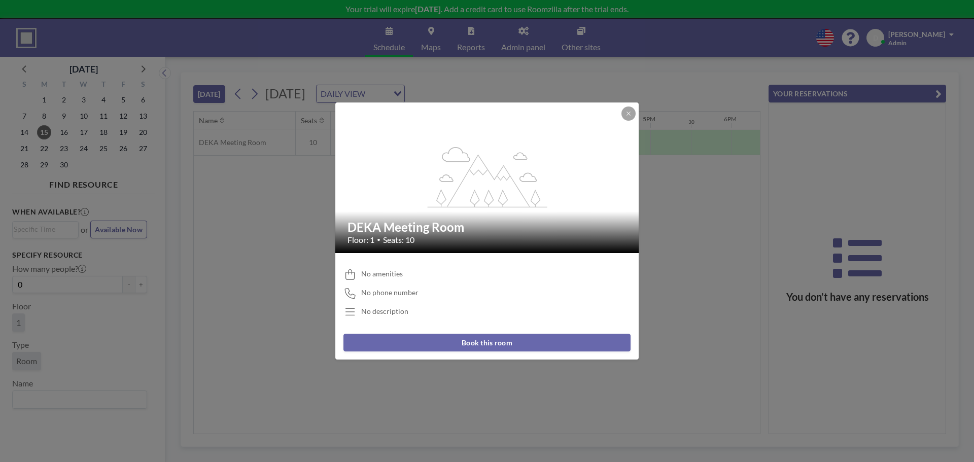
click at [496, 343] on button "Book this room" at bounding box center [486, 343] width 287 height 18
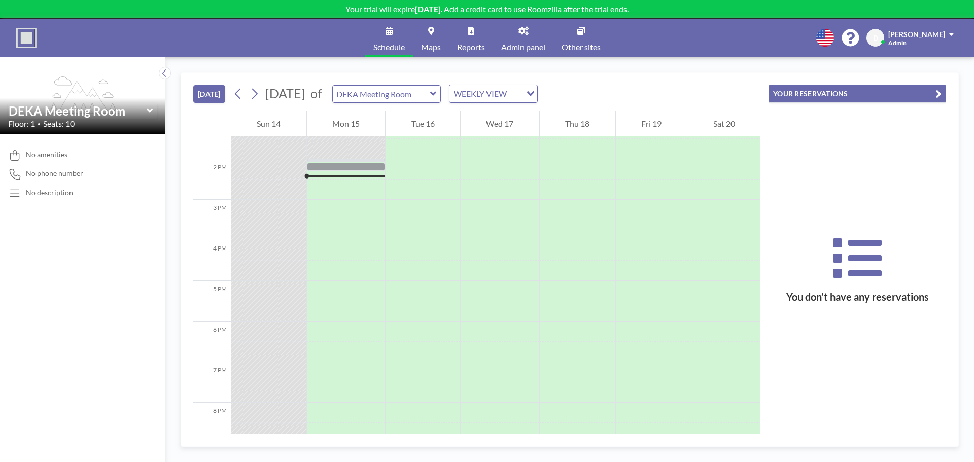
scroll to position [548, 0]
click at [52, 157] on span "No amenities" at bounding box center [47, 154] width 42 height 9
click at [66, 177] on span "No phone number" at bounding box center [54, 173] width 57 height 9
click at [57, 202] on div "No amenities No phone number No description" at bounding box center [82, 298] width 165 height 328
click at [214, 91] on button "[DATE]" at bounding box center [209, 94] width 32 height 18
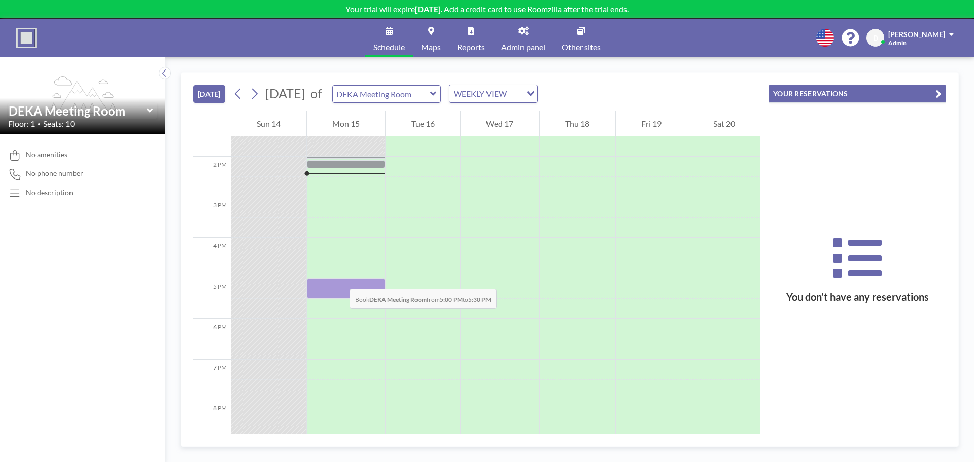
click at [339, 278] on div at bounding box center [346, 288] width 79 height 20
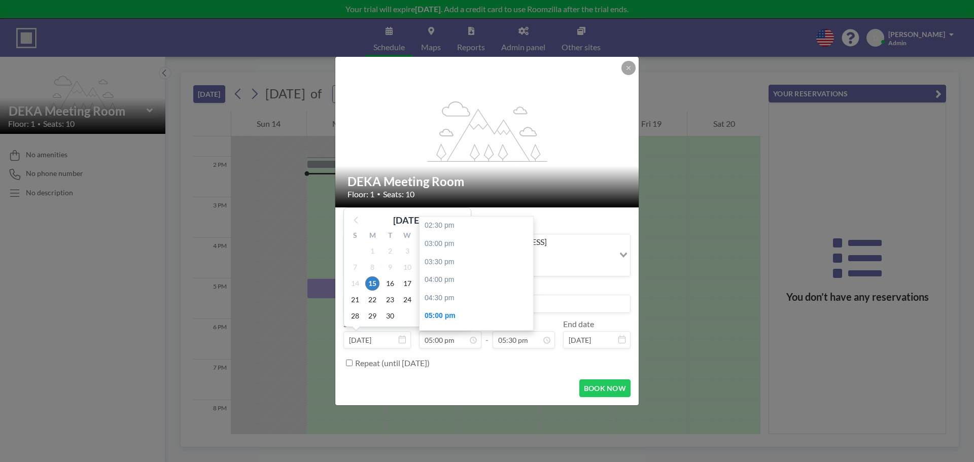
scroll to position [90, 0]
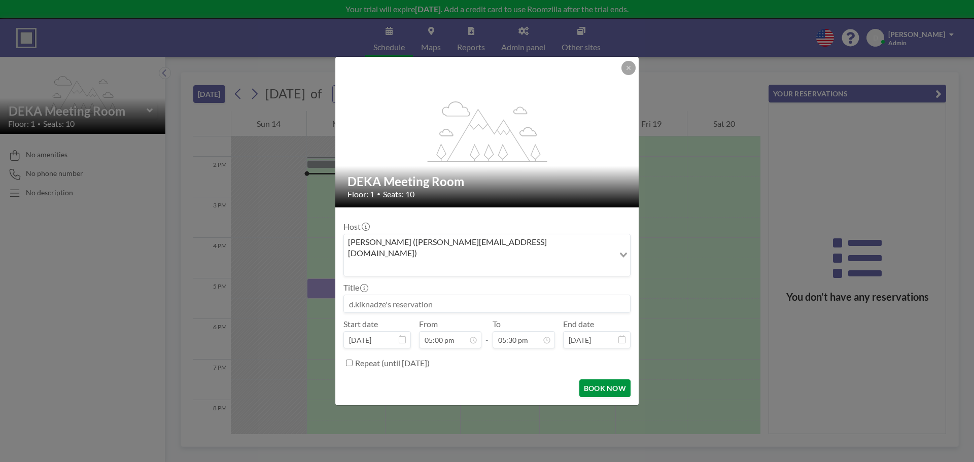
click at [616, 379] on button "BOOK NOW" at bounding box center [604, 388] width 51 height 18
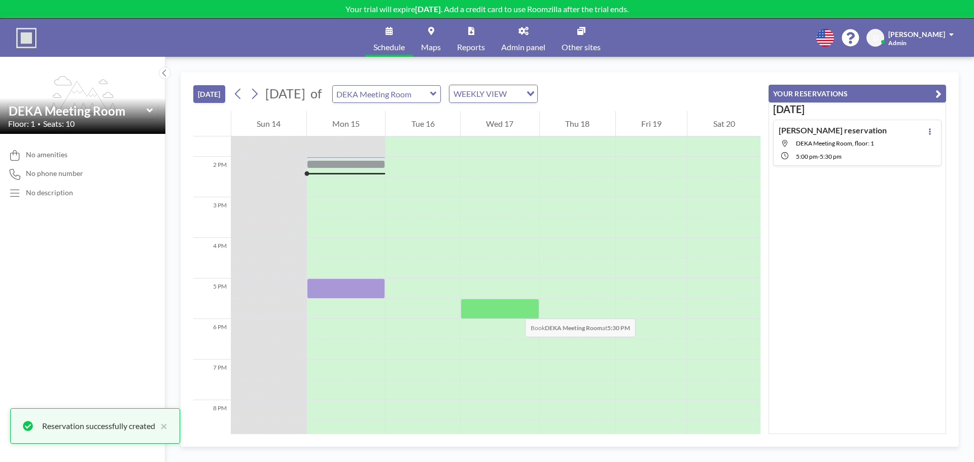
click at [515, 308] on div at bounding box center [500, 309] width 79 height 20
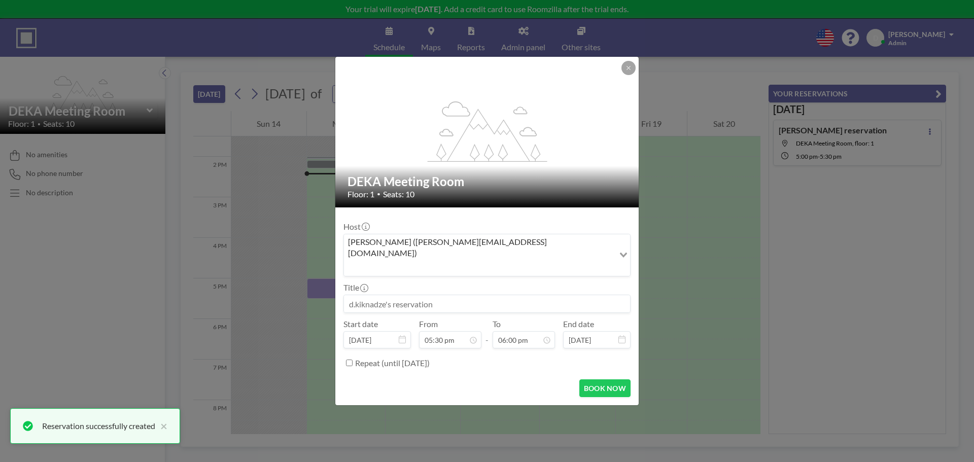
scroll to position [632, 0]
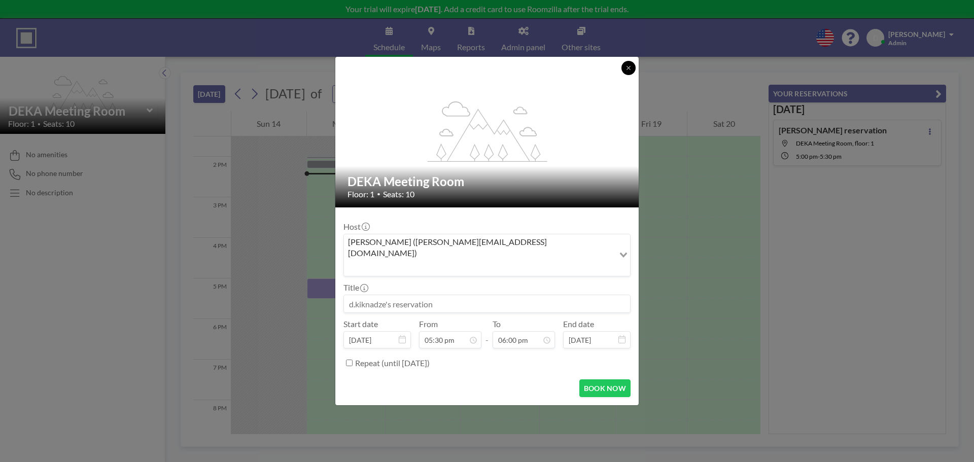
click at [629, 75] on button at bounding box center [628, 68] width 14 height 14
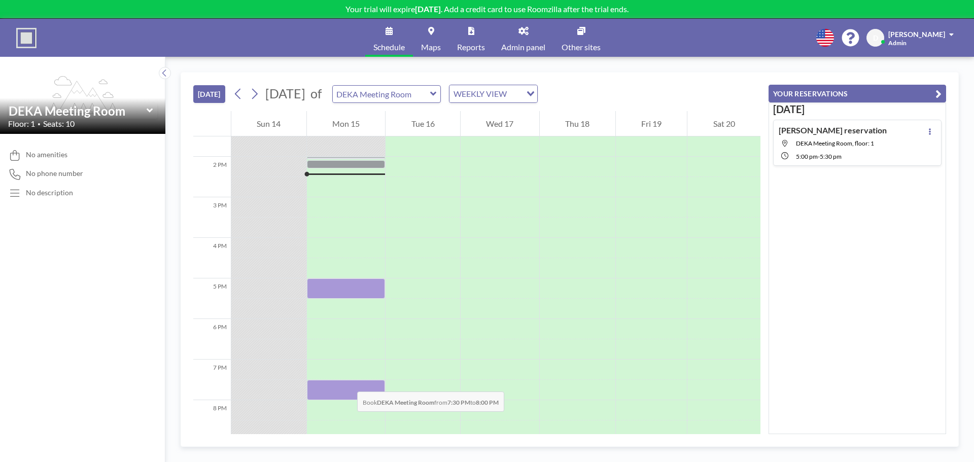
click at [347, 381] on div at bounding box center [346, 390] width 79 height 20
click input
click input "test"
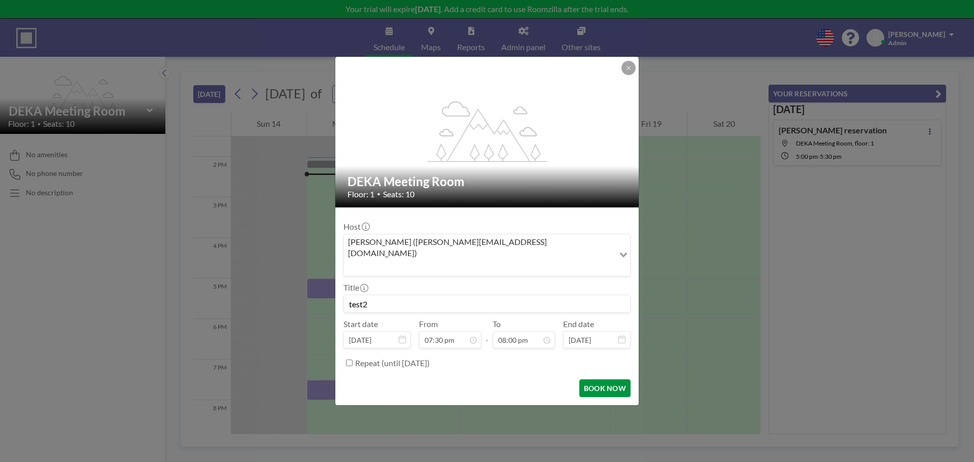
type input "test2"
click at [609, 379] on button "BOOK NOW" at bounding box center [604, 388] width 51 height 18
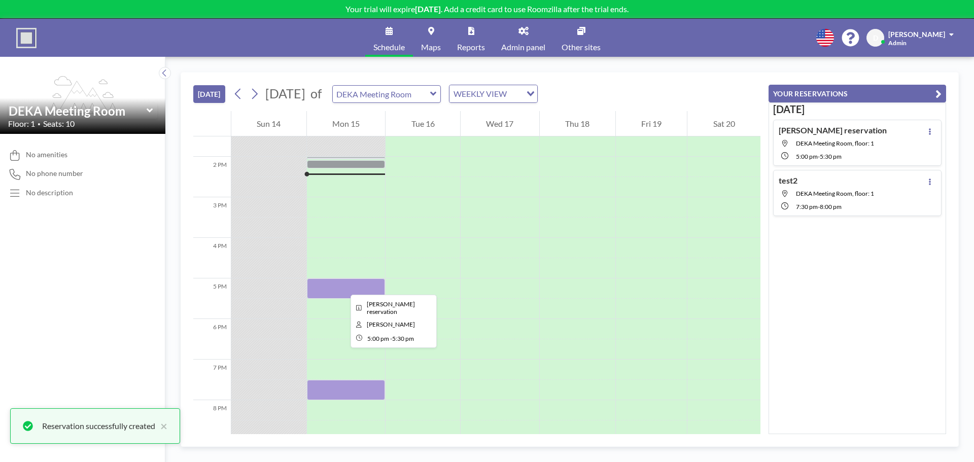
click at [342, 286] on div at bounding box center [346, 288] width 79 height 20
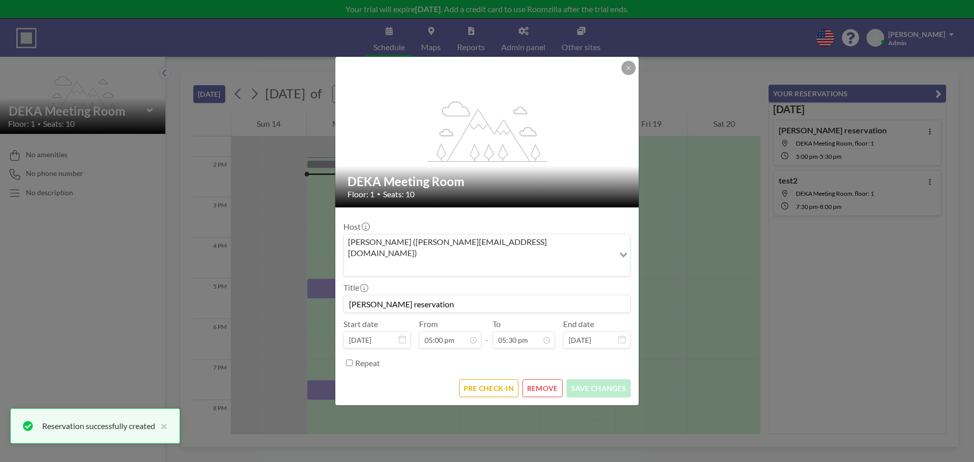
drag, startPoint x: 465, startPoint y: 290, endPoint x: 229, endPoint y: 290, distance: 235.9
click at [229, 290] on div "flex-grow: 1.2; DEKA Meeting Room Floor: 1 • Seats: 10 Host d.kiknadze (d.kikna…" at bounding box center [487, 231] width 974 height 462
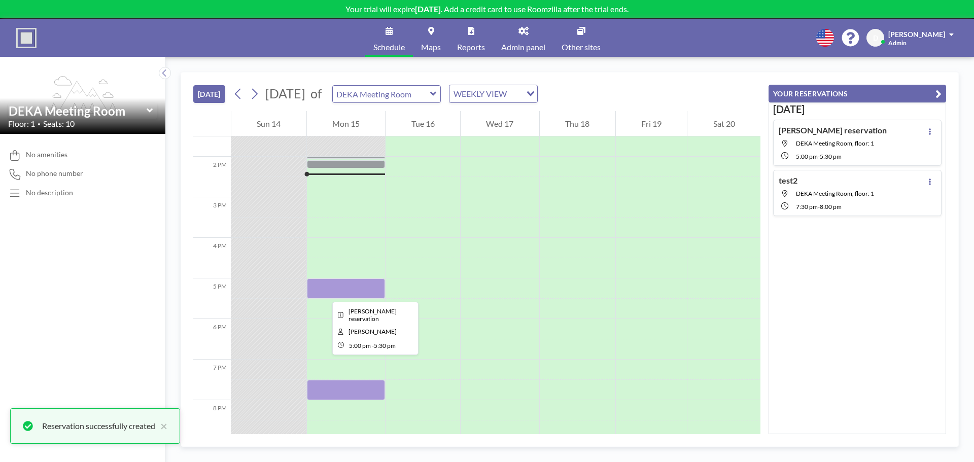
click at [325, 291] on div at bounding box center [346, 288] width 79 height 20
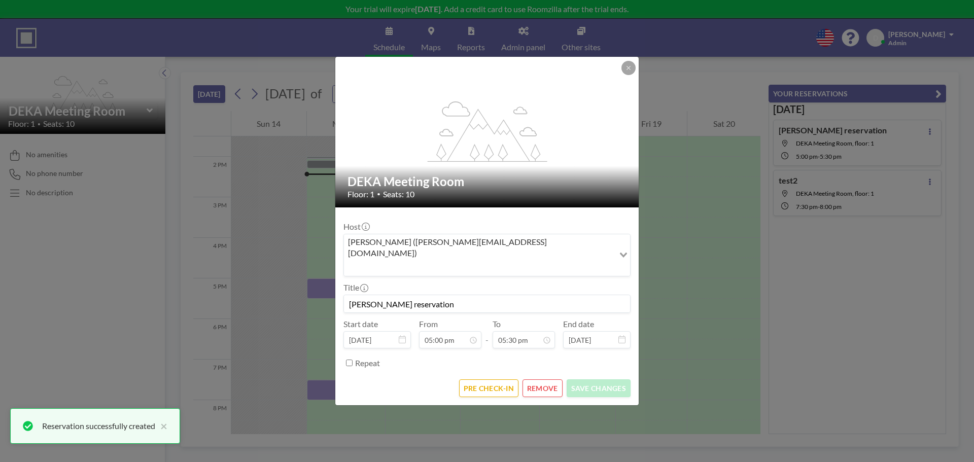
click at [406, 295] on input "d.kiknadze's reservation" at bounding box center [487, 303] width 286 height 17
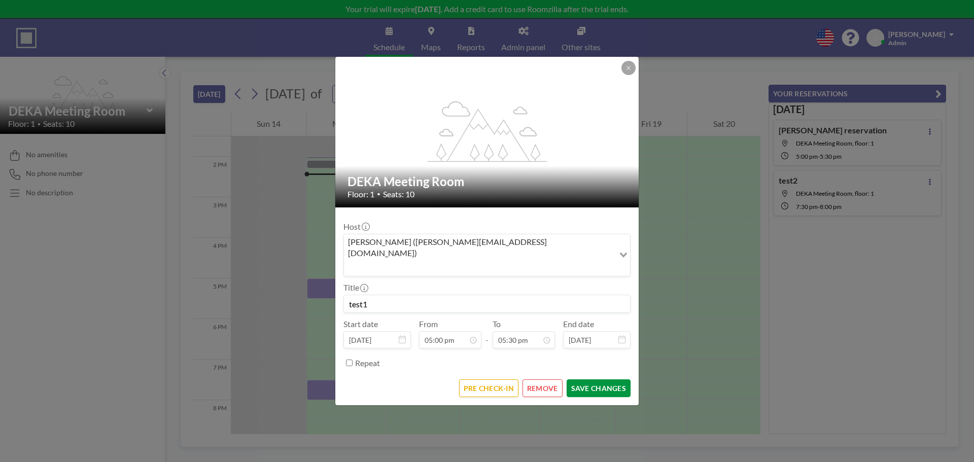
scroll to position [632, 0]
type input "test1"
click at [587, 379] on button "SAVE CHANGES" at bounding box center [599, 388] width 64 height 18
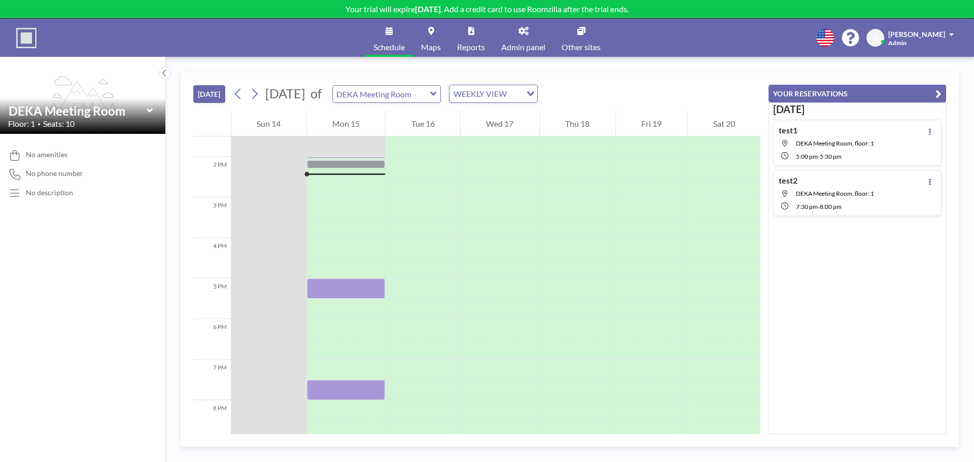
click at [436, 38] on link "Maps" at bounding box center [431, 38] width 36 height 38
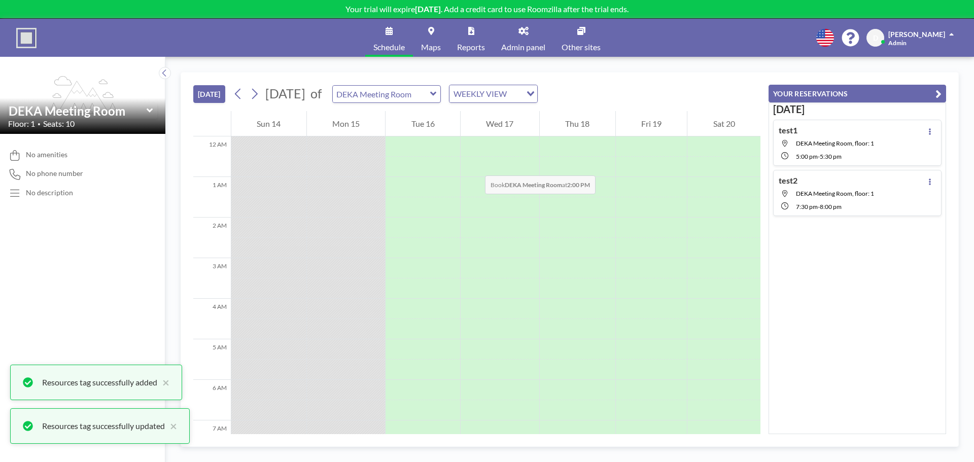
scroll to position [548, 0]
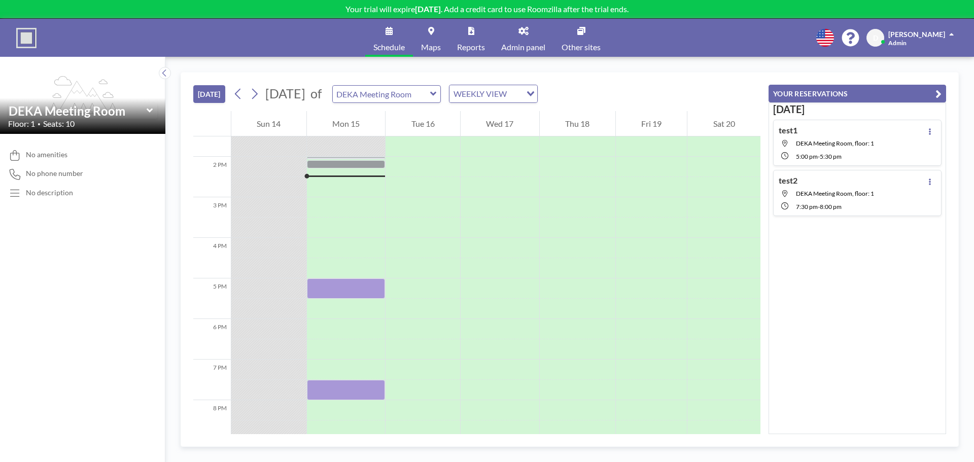
click at [432, 37] on link "Maps" at bounding box center [431, 38] width 36 height 38
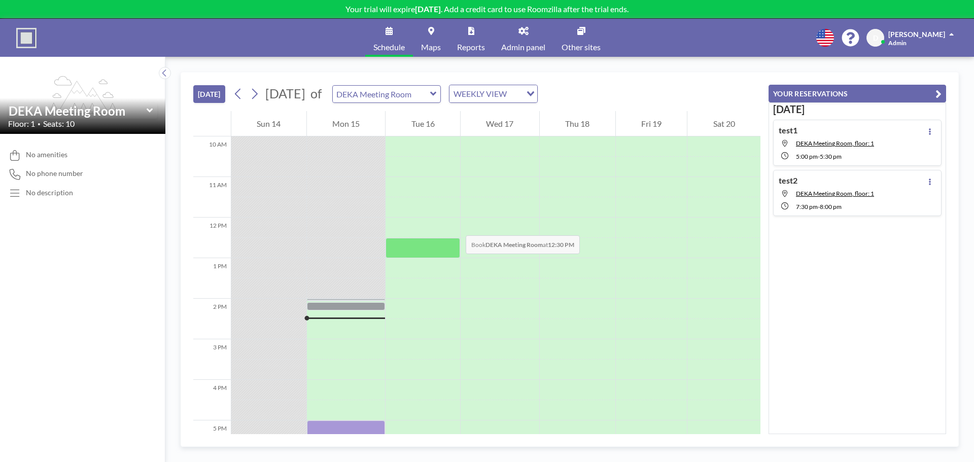
scroll to position [457, 0]
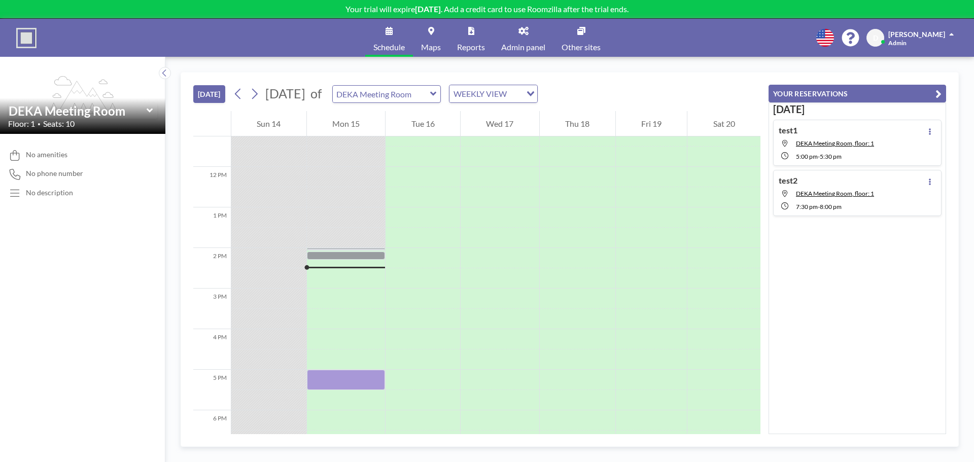
click at [52, 171] on span "No phone number" at bounding box center [54, 173] width 57 height 9
click at [51, 193] on div "No description" at bounding box center [49, 192] width 47 height 9
click at [210, 94] on button "[DATE]" at bounding box center [209, 94] width 32 height 18
click at [118, 100] on div "DEKA Meeting Room Floor: 1 • Seats: 10" at bounding box center [82, 116] width 165 height 36
click at [94, 111] on input "text" at bounding box center [78, 110] width 138 height 15
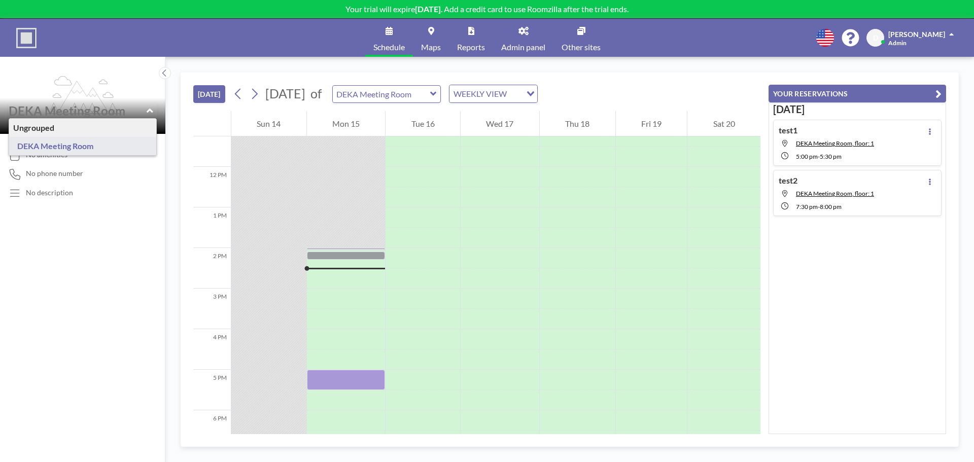
click at [94, 111] on input "text" at bounding box center [78, 110] width 138 height 15
type input "DEKA Meeting Room"
click at [87, 112] on input "text" at bounding box center [78, 110] width 138 height 15
type input "DEKA Meeting Room"
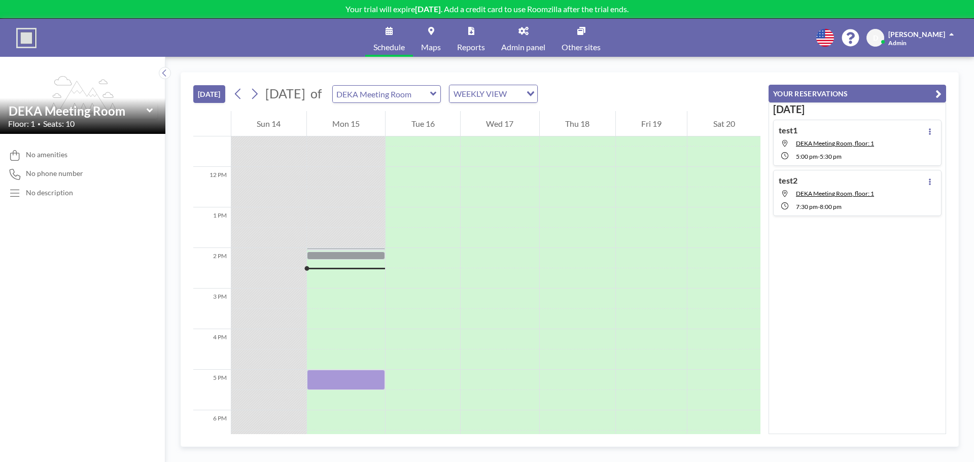
click at [378, 37] on link "Schedule" at bounding box center [389, 38] width 48 height 38
click at [432, 41] on link "Maps" at bounding box center [431, 38] width 36 height 38
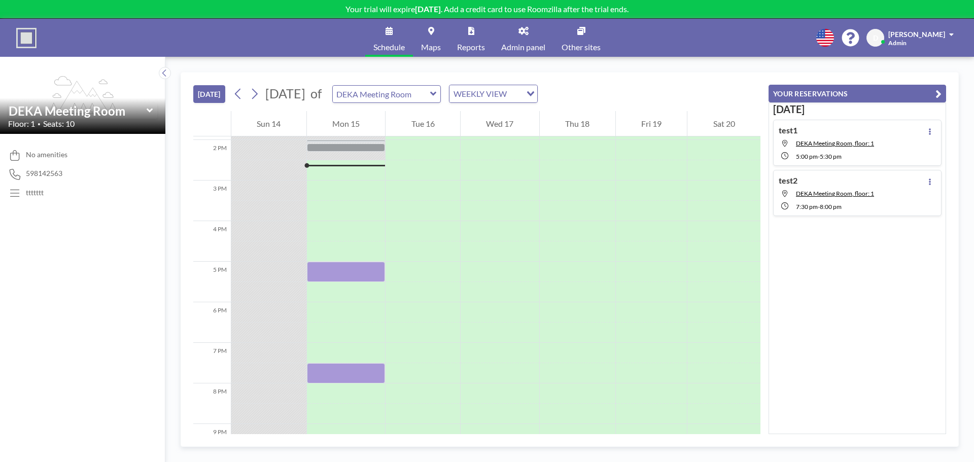
scroll to position [568, 0]
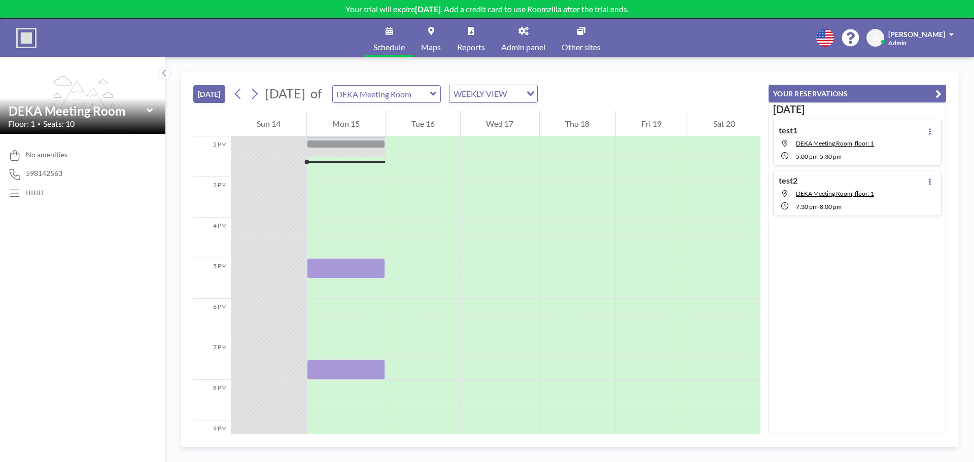
click at [43, 157] on span "No amenities" at bounding box center [47, 154] width 42 height 9
click at [59, 105] on input "text" at bounding box center [78, 110] width 138 height 15
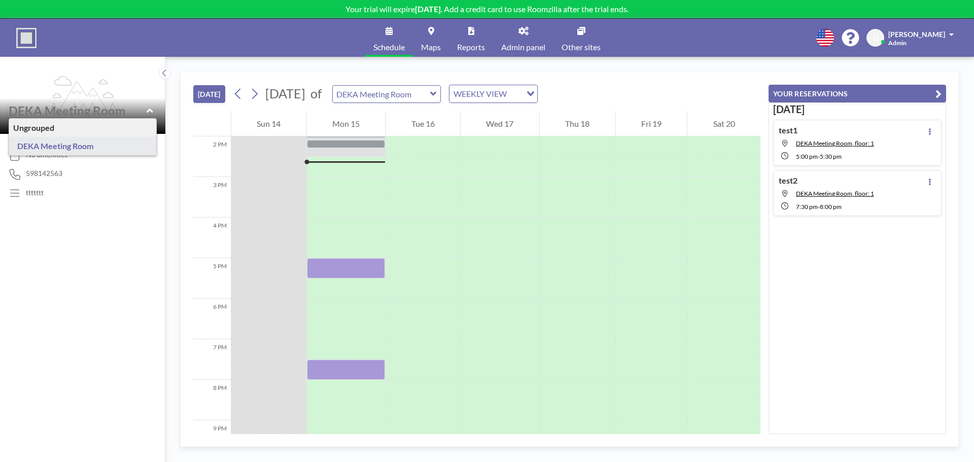
click at [59, 105] on input "text" at bounding box center [78, 110] width 138 height 15
type input "DEKA Meeting Room"
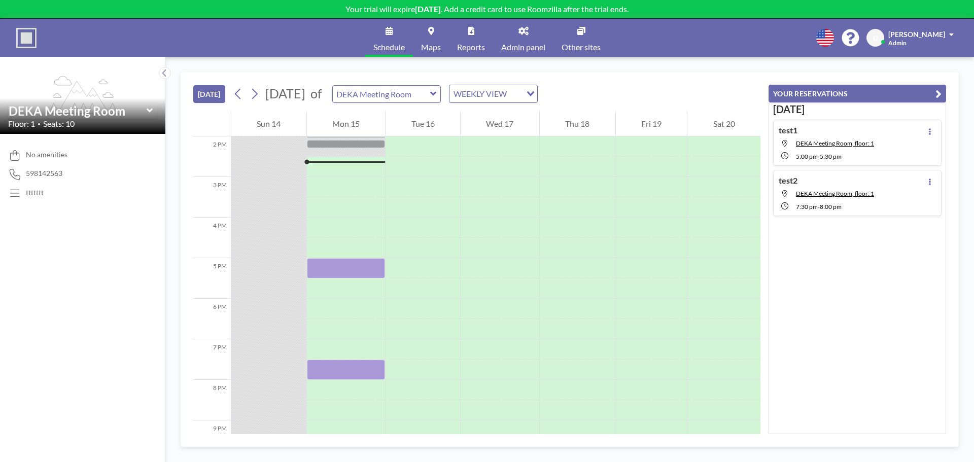
drag, startPoint x: 95, startPoint y: 95, endPoint x: 74, endPoint y: 86, distance: 23.2
click at [74, 86] on icon "flex-grow: 1.2;" at bounding box center [82, 95] width 75 height 38
click at [522, 33] on icon at bounding box center [523, 31] width 10 height 8
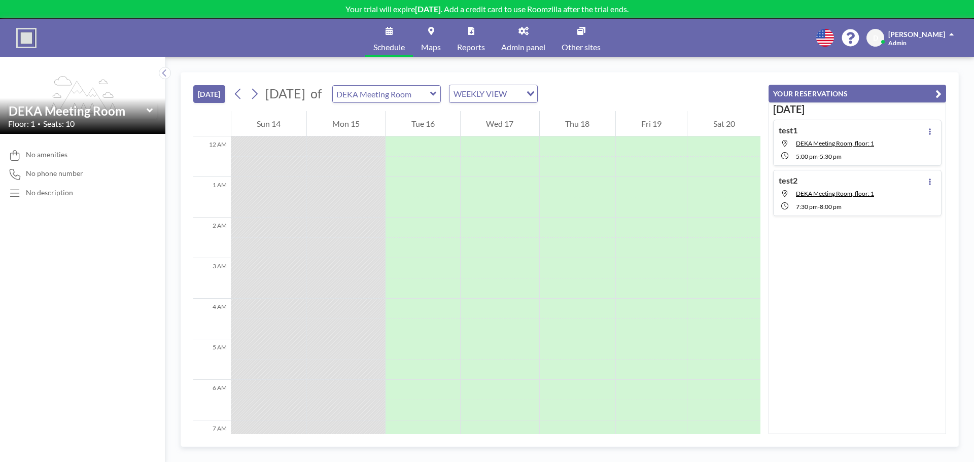
scroll to position [568, 0]
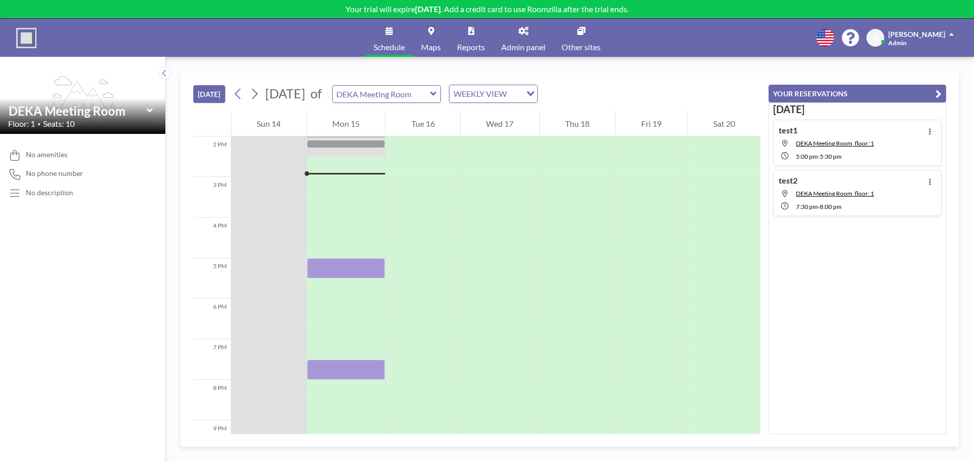
click at [428, 30] on icon at bounding box center [431, 31] width 6 height 8
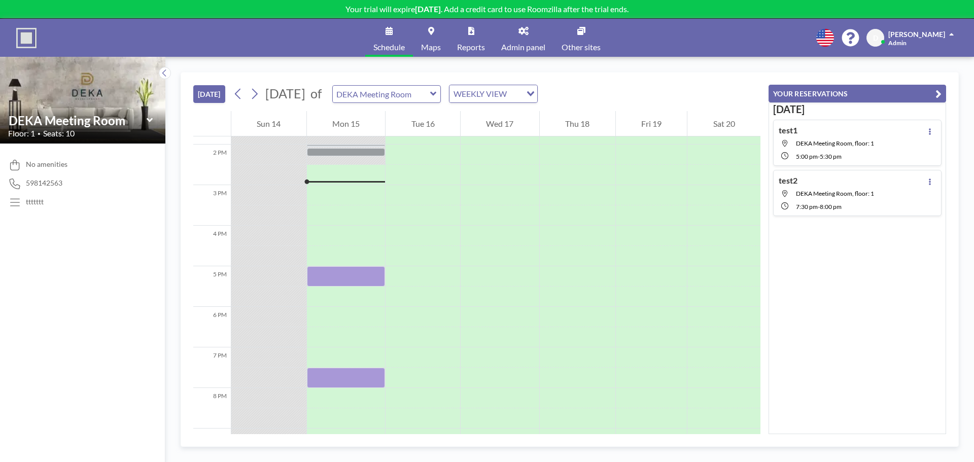
scroll to position [568, 0]
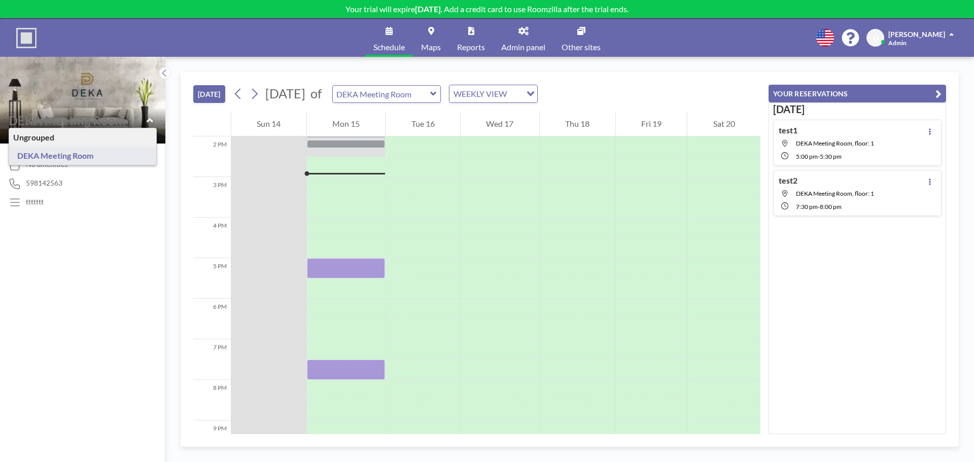
click at [93, 118] on input "text" at bounding box center [78, 120] width 138 height 15
type input "DEKA Meeting Room"
click at [84, 226] on div "No amenities 598142563 ttttttt" at bounding box center [82, 303] width 165 height 319
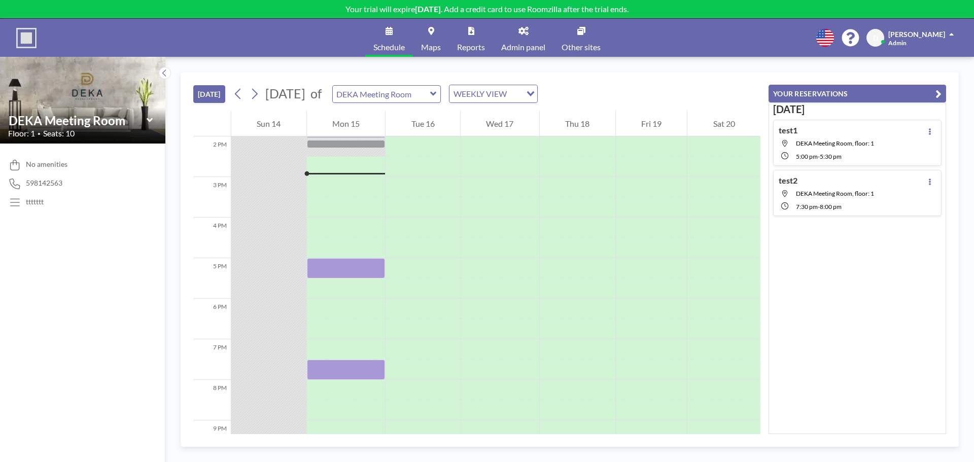
click at [58, 164] on span "No amenities" at bounding box center [47, 164] width 42 height 9
click at [200, 93] on button "[DATE]" at bounding box center [209, 94] width 32 height 18
click at [334, 179] on div at bounding box center [346, 187] width 79 height 20
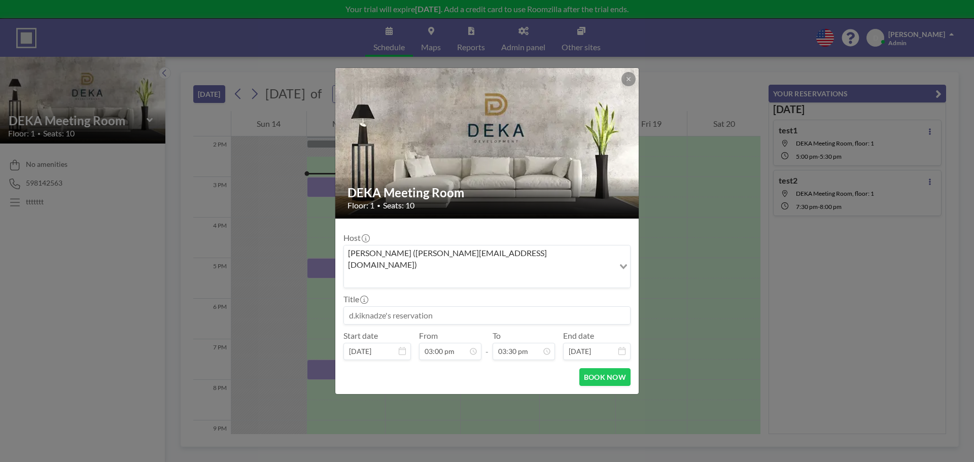
click at [394, 307] on input at bounding box center [487, 315] width 286 height 17
type input "ddd"
click at [594, 368] on button "BOOK NOW" at bounding box center [604, 377] width 51 height 18
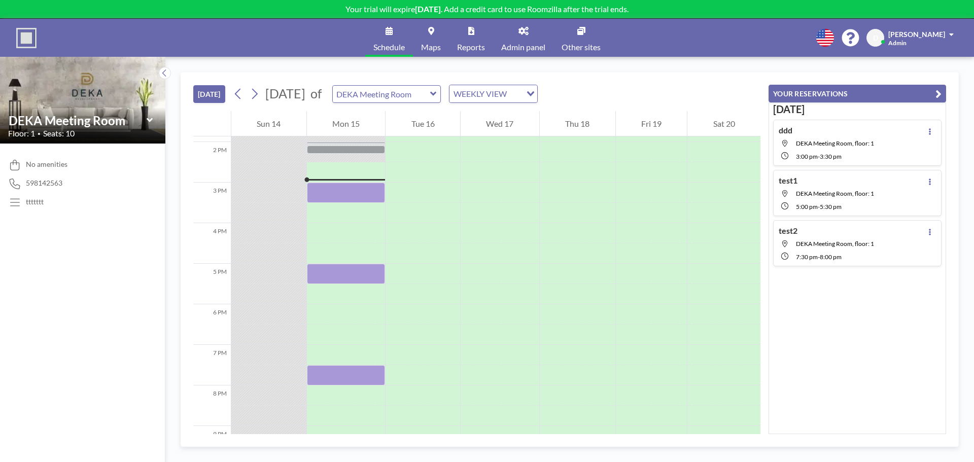
scroll to position [568, 0]
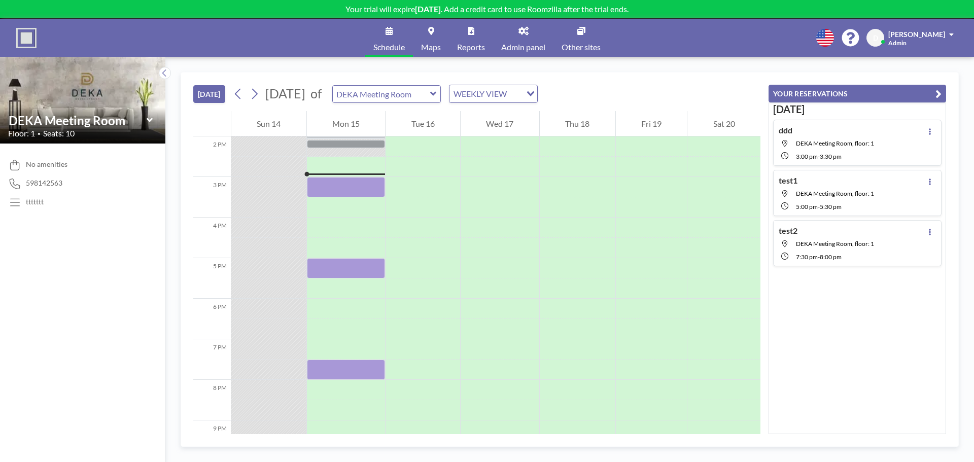
click at [523, 35] on link "Admin panel" at bounding box center [523, 38] width 60 height 38
